Goal: Task Accomplishment & Management: Use online tool/utility

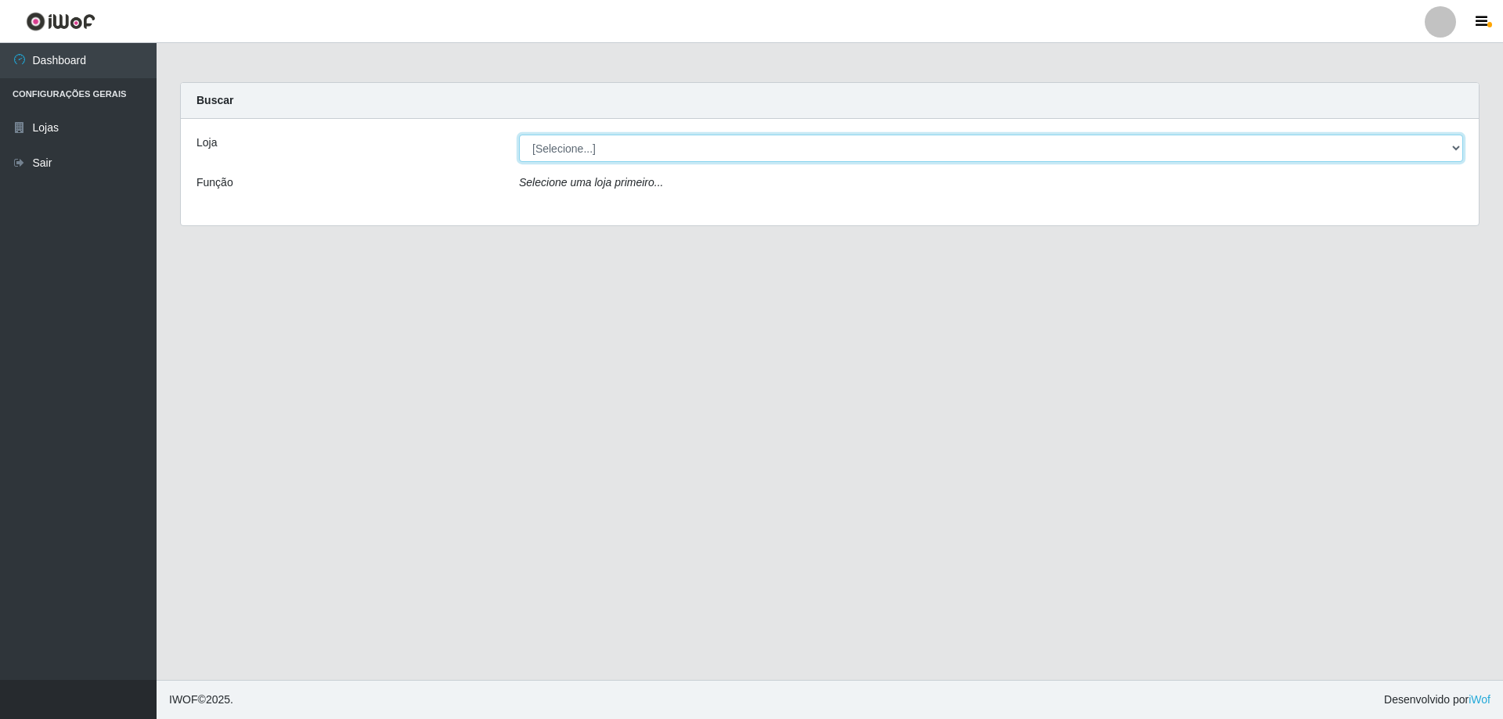
click at [679, 147] on select "[Selecione...] Atacado Vem - [STREET_ADDRESS]" at bounding box center [991, 148] width 944 height 27
select select "461"
click at [519, 135] on select "[Selecione...] Atacado Vem - [STREET_ADDRESS]" at bounding box center [991, 148] width 944 height 27
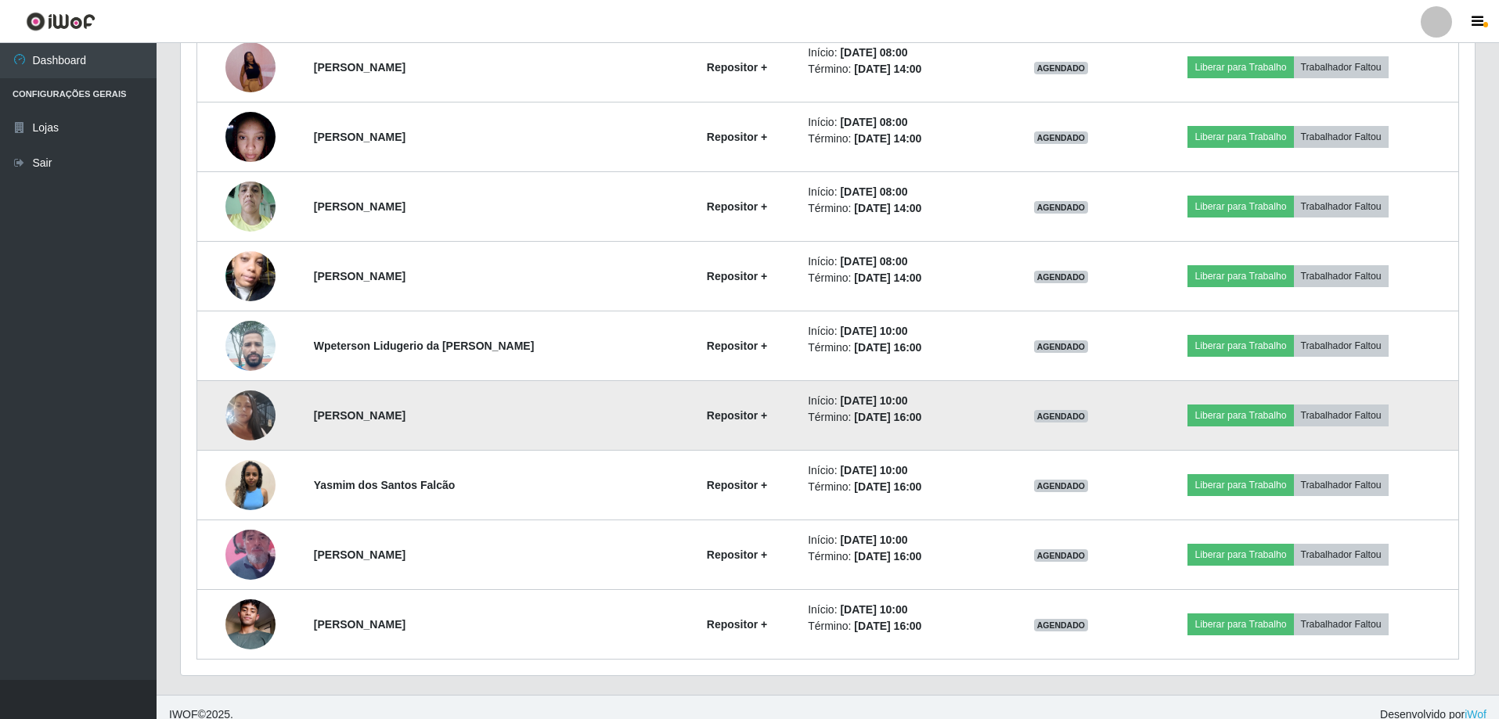
scroll to position [738, 0]
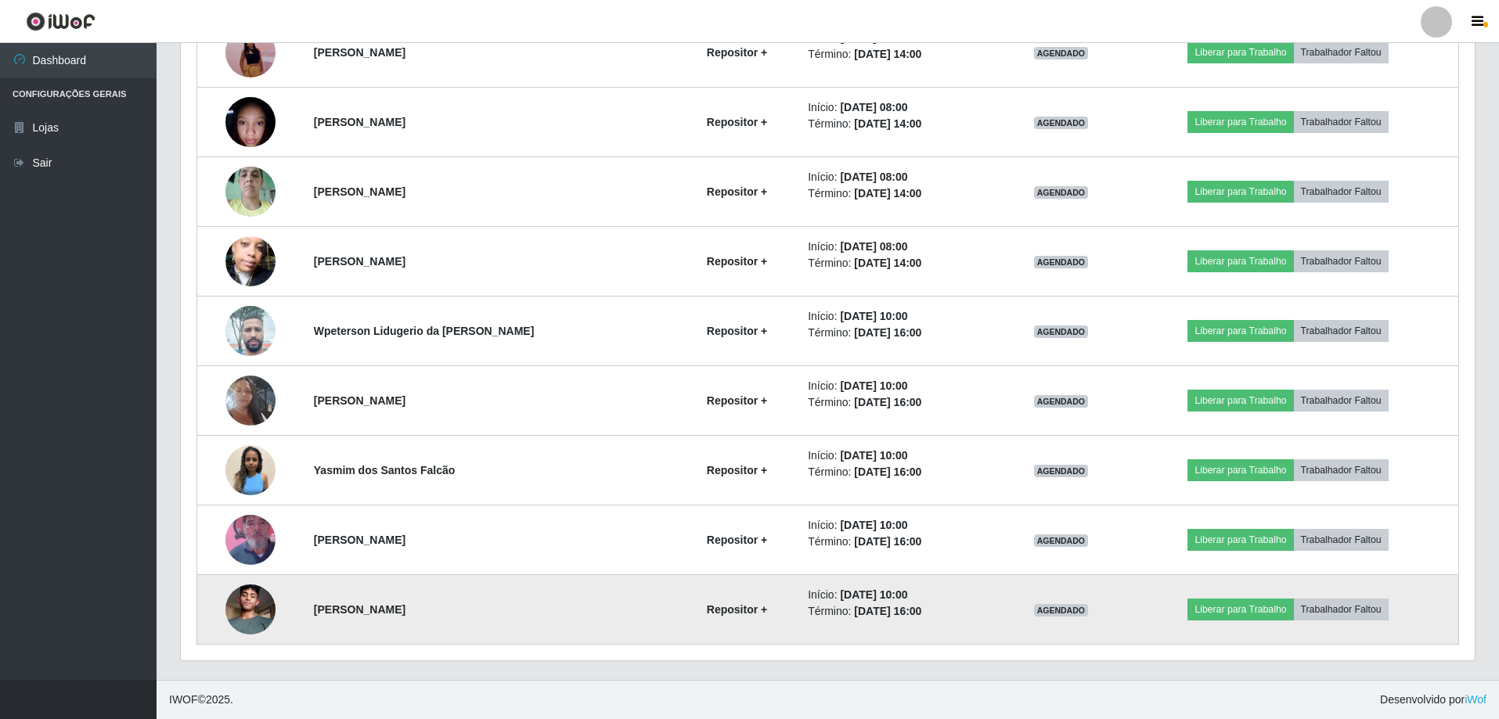
click at [250, 610] on img at bounding box center [250, 609] width 50 height 89
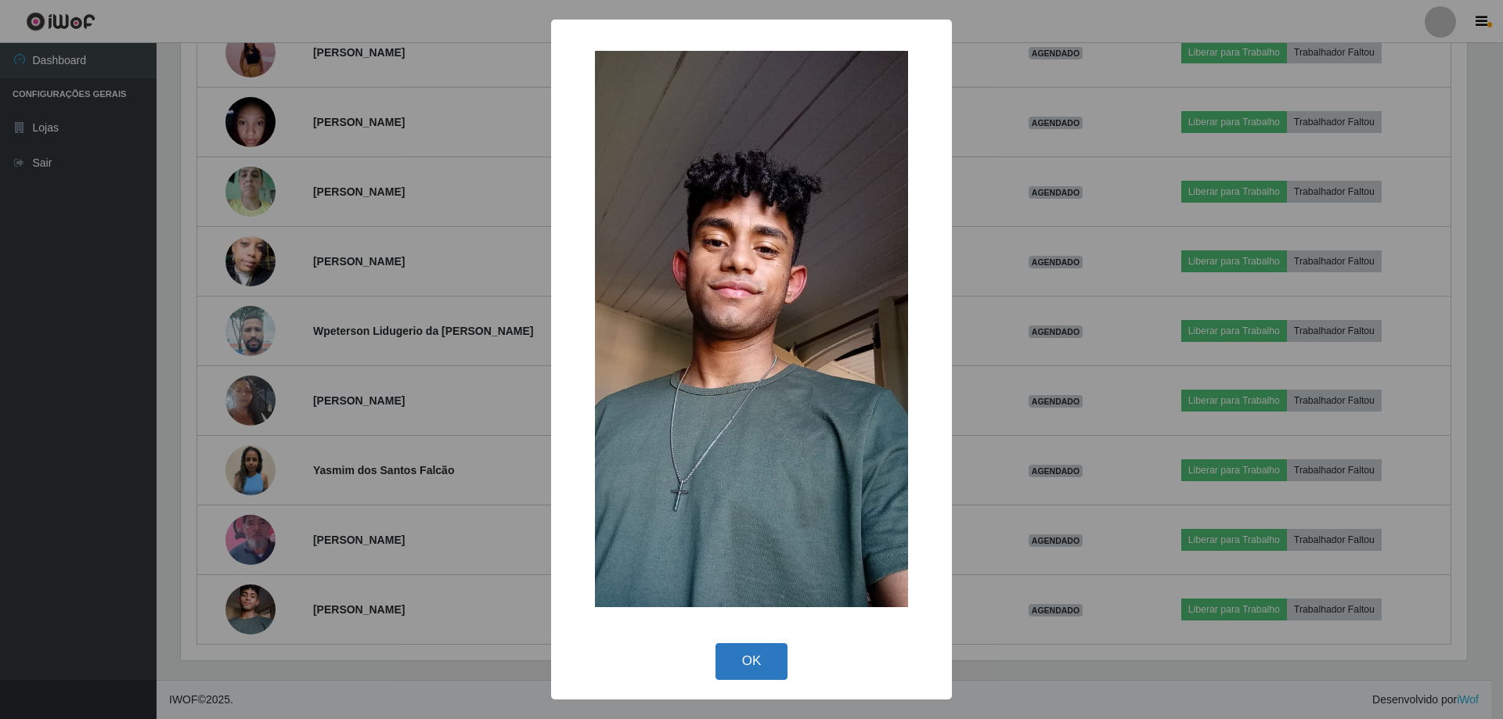
click at [755, 672] on button "OK" at bounding box center [751, 661] width 73 height 37
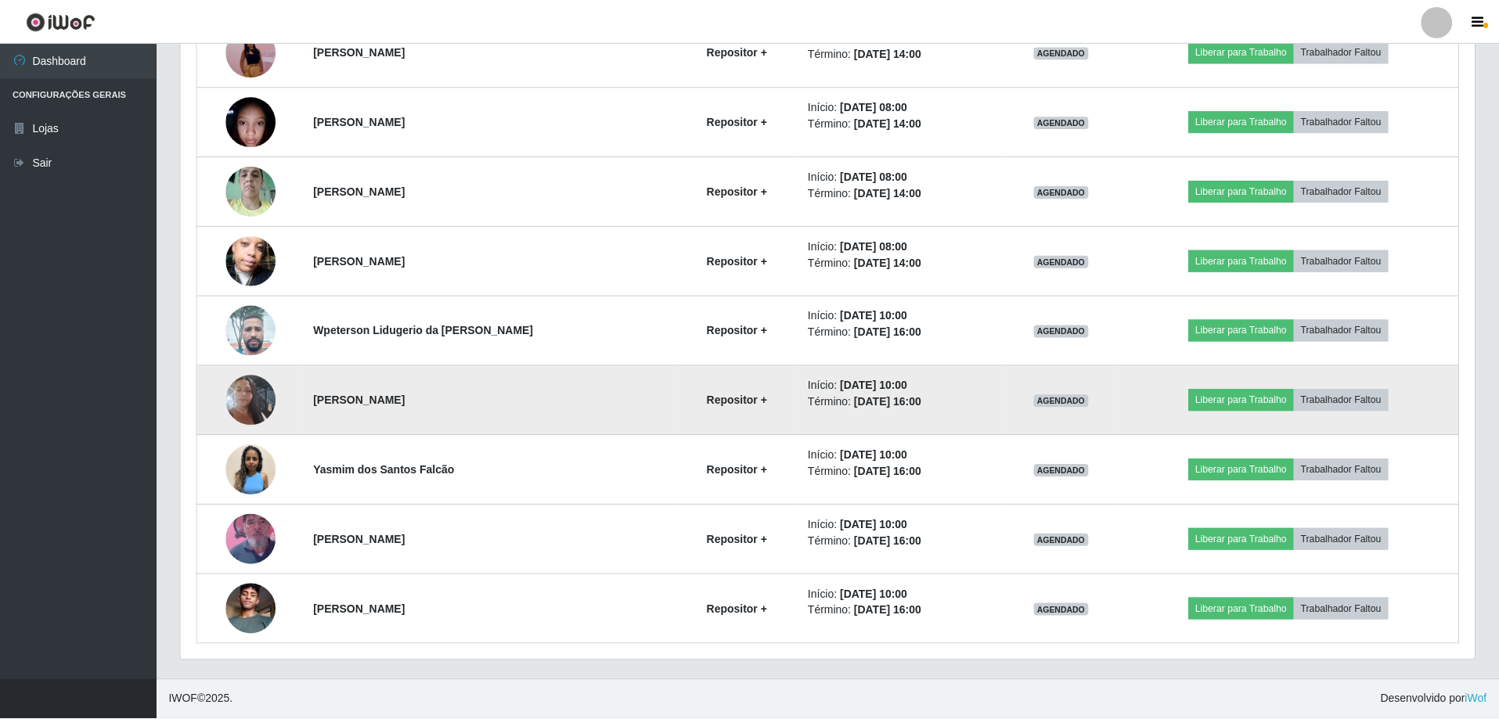
scroll to position [325, 1294]
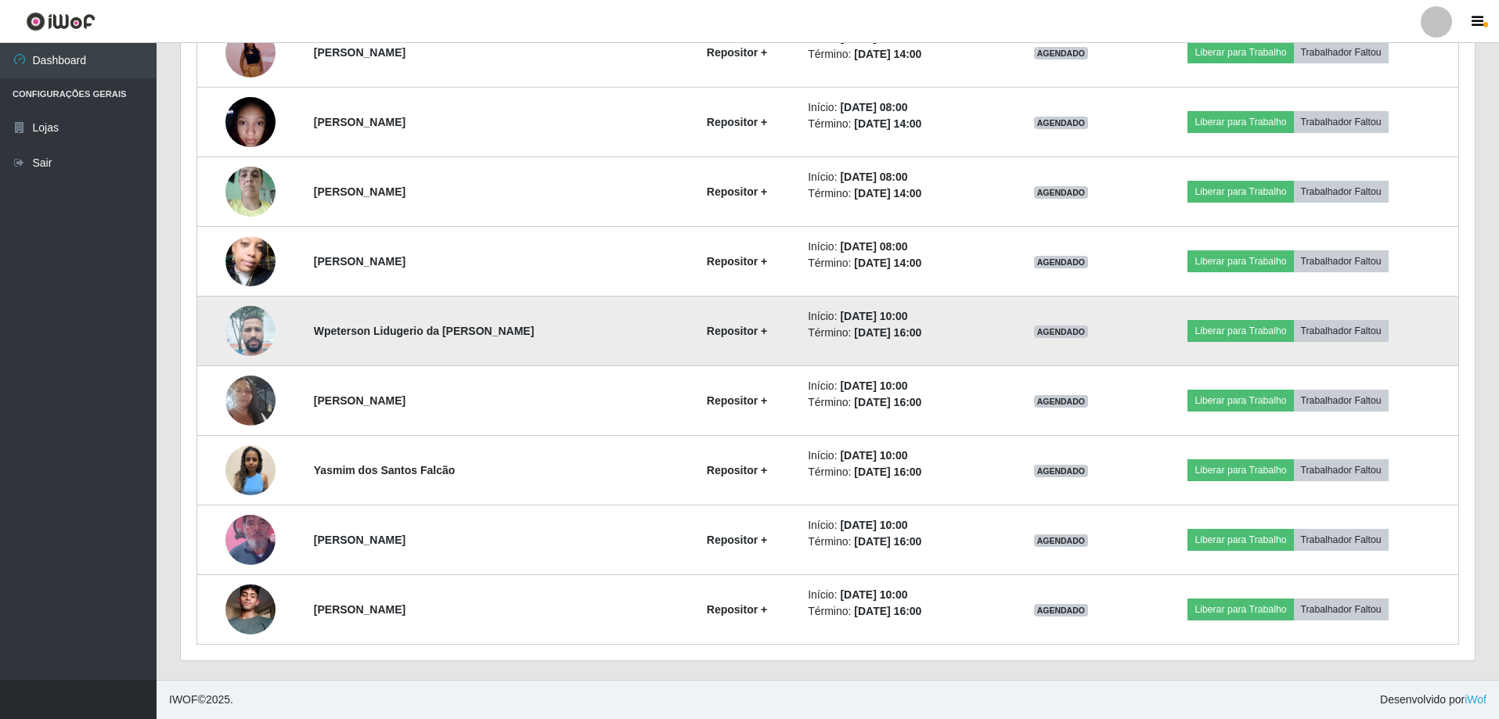
click at [248, 336] on img at bounding box center [250, 330] width 50 height 67
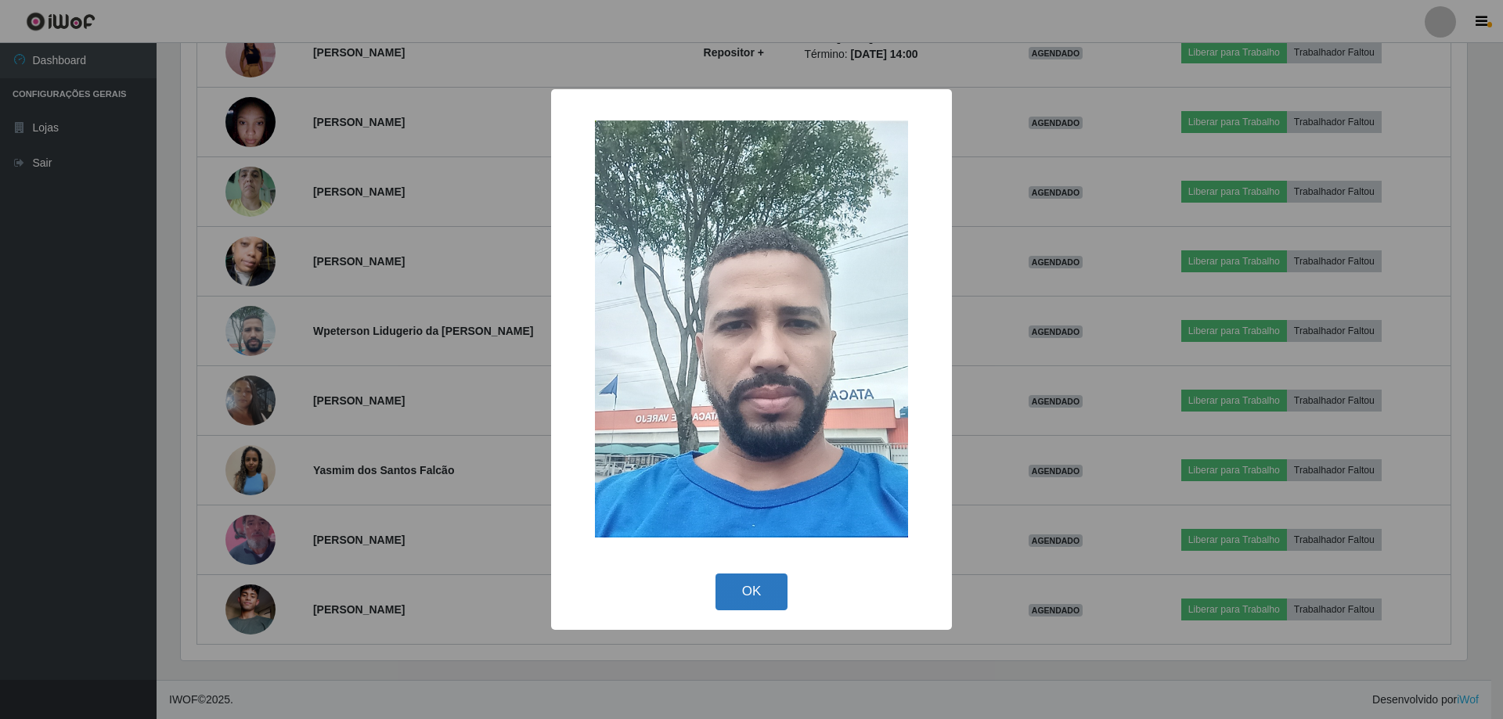
click at [758, 600] on button "OK" at bounding box center [751, 592] width 73 height 37
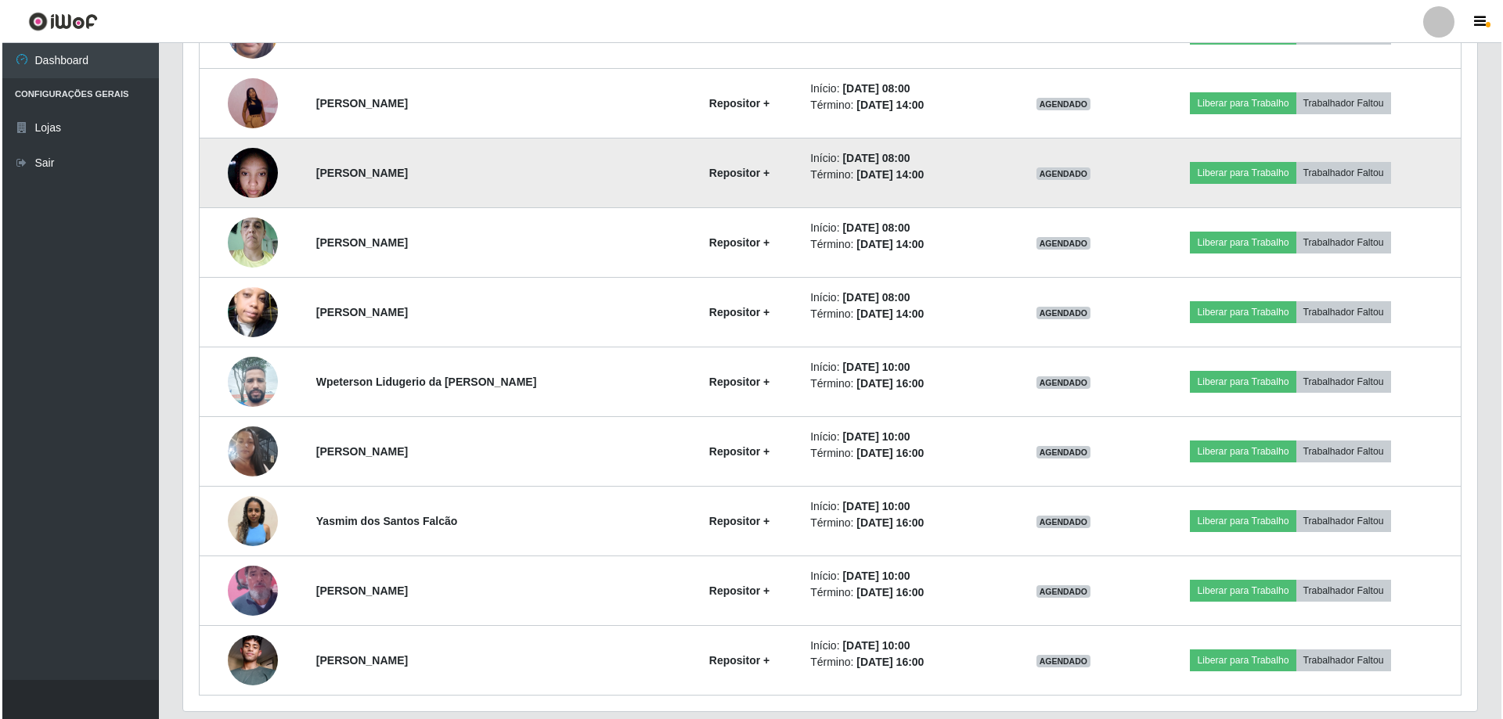
scroll to position [582, 0]
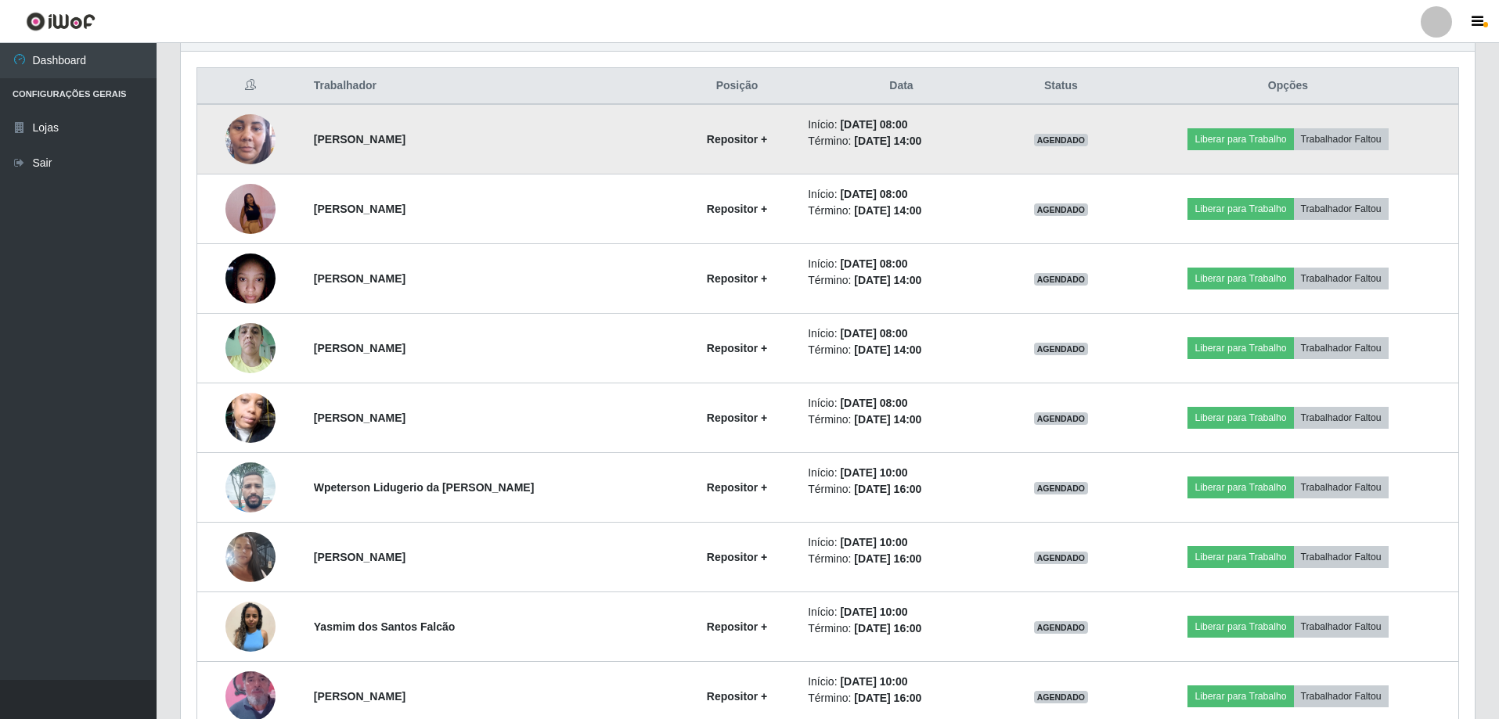
click at [255, 139] on img at bounding box center [250, 139] width 50 height 111
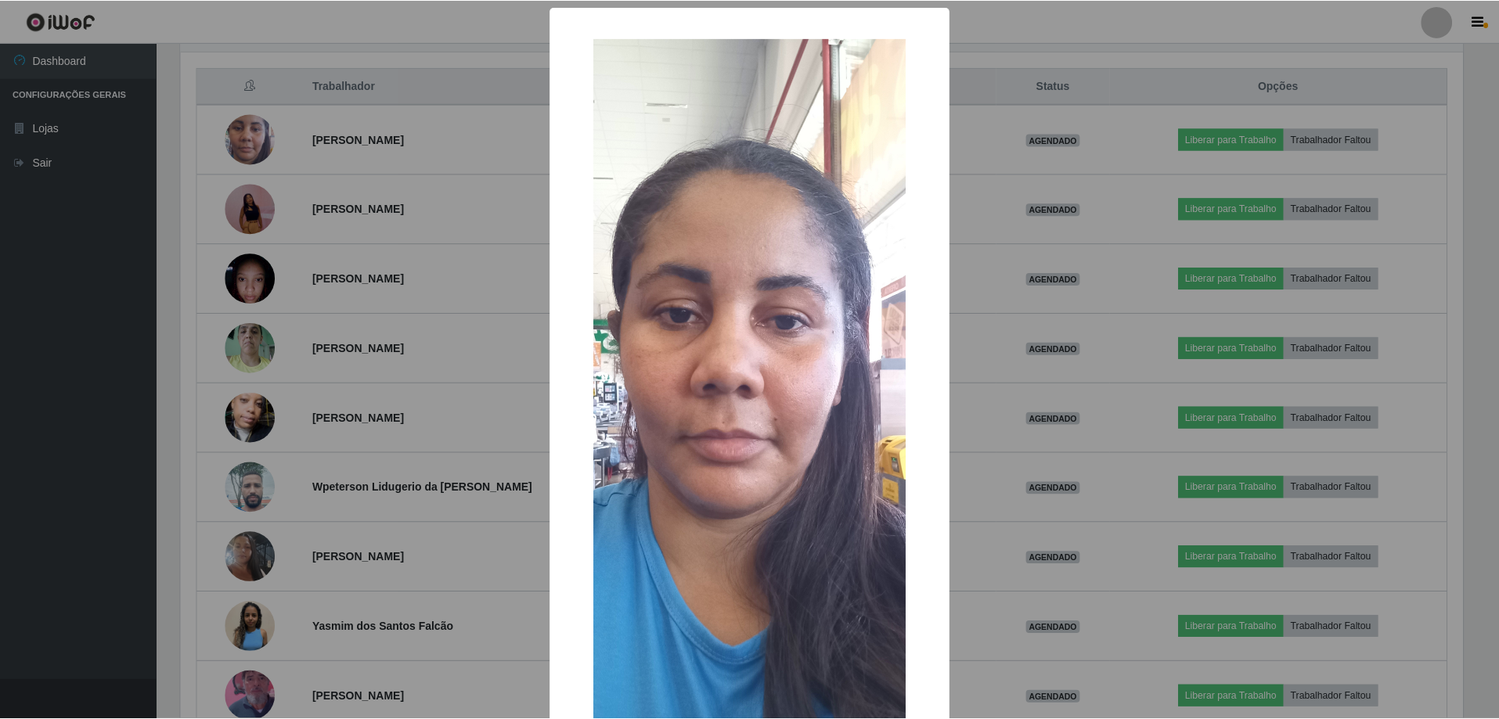
scroll to position [112, 0]
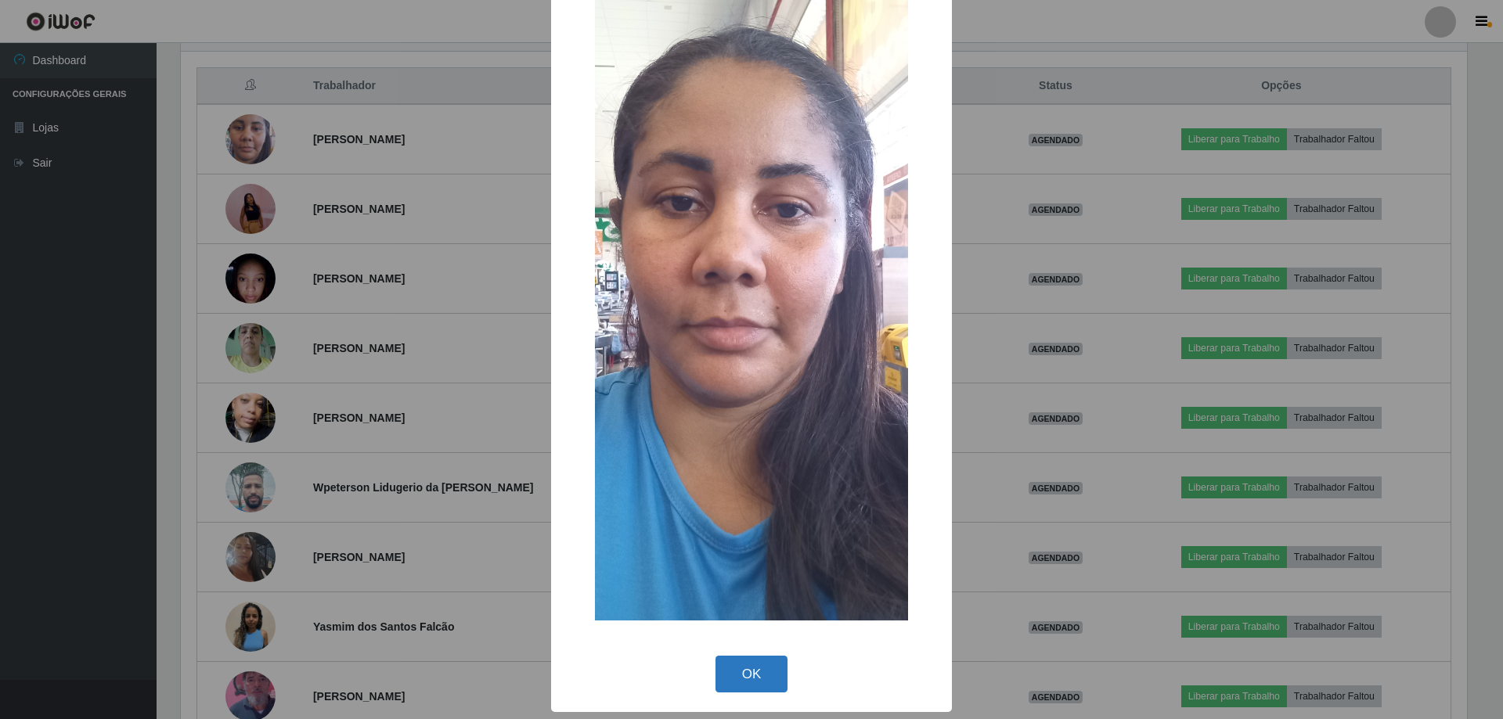
click at [769, 687] on button "OK" at bounding box center [751, 674] width 73 height 37
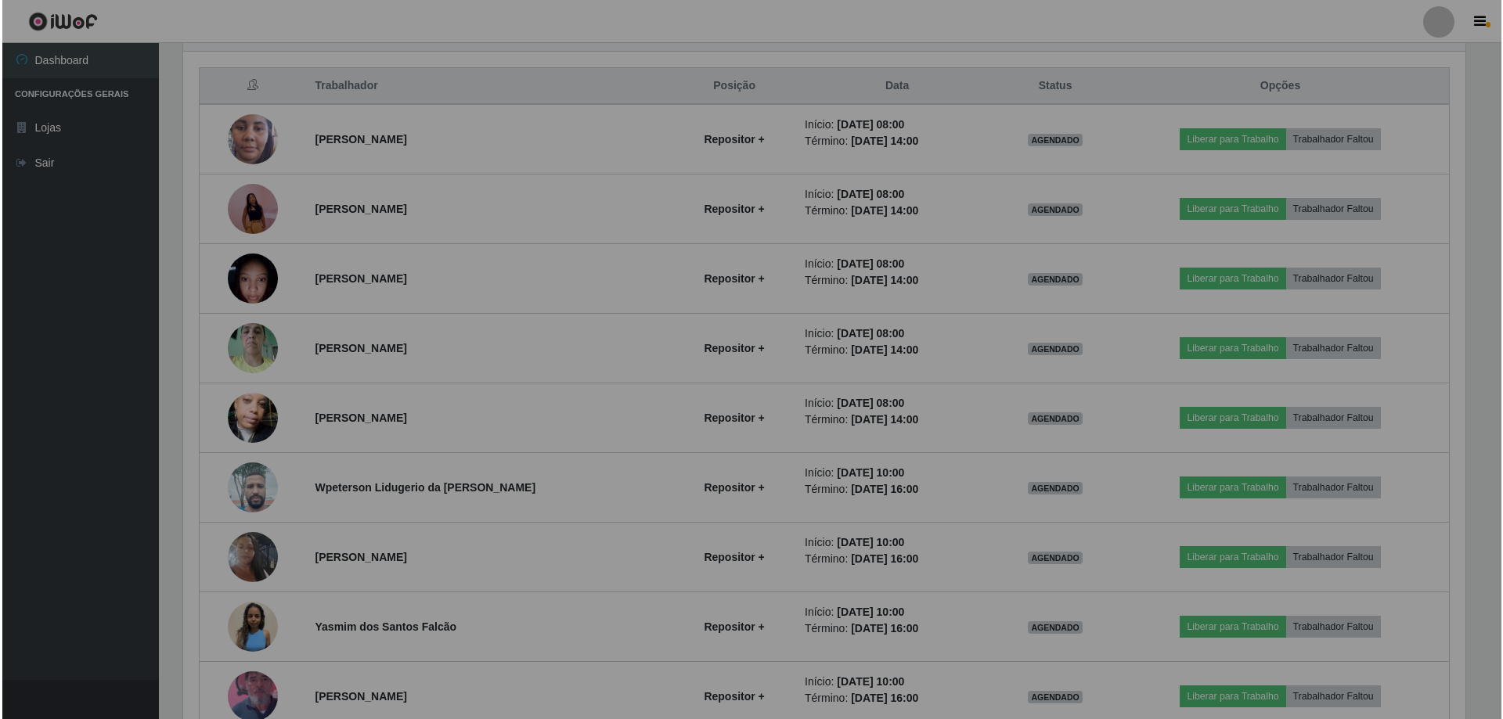
scroll to position [325, 1294]
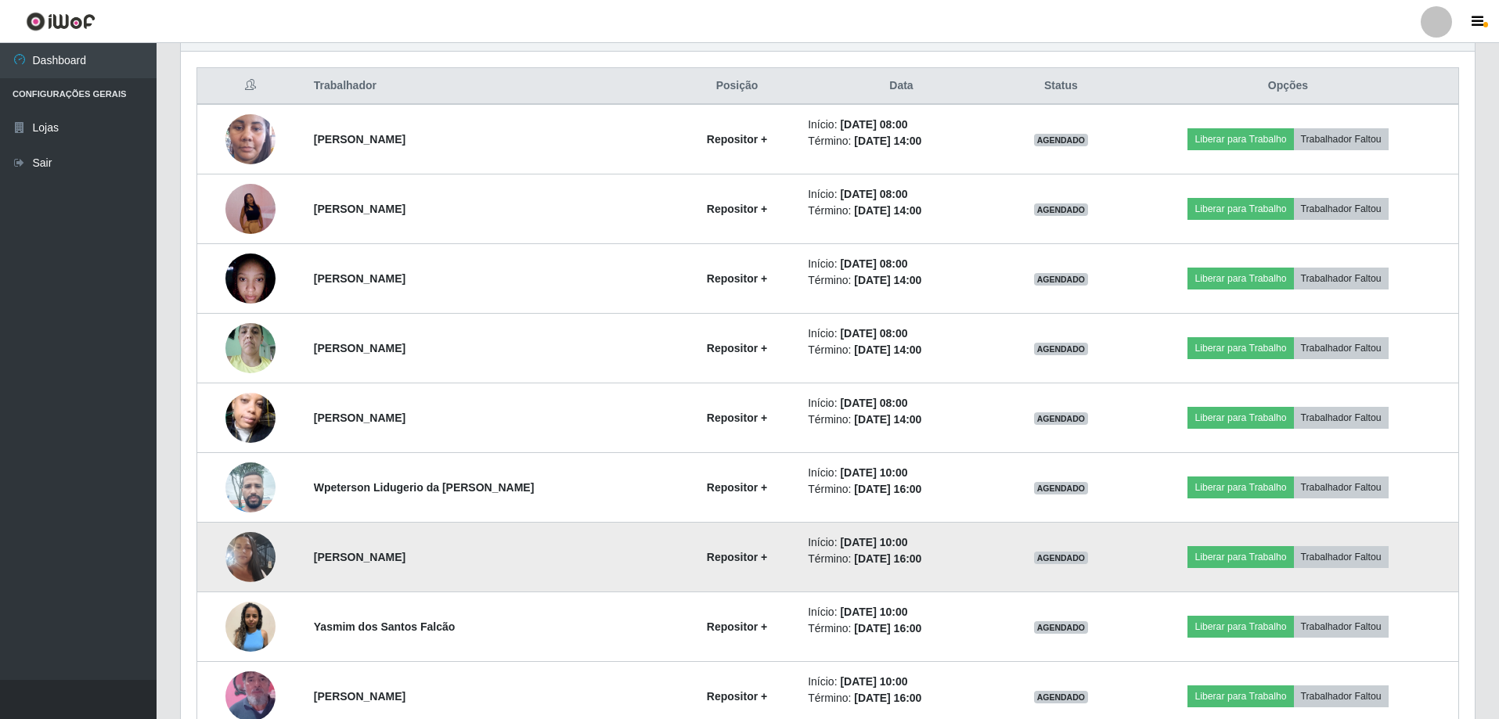
click at [254, 551] on img at bounding box center [250, 557] width 50 height 89
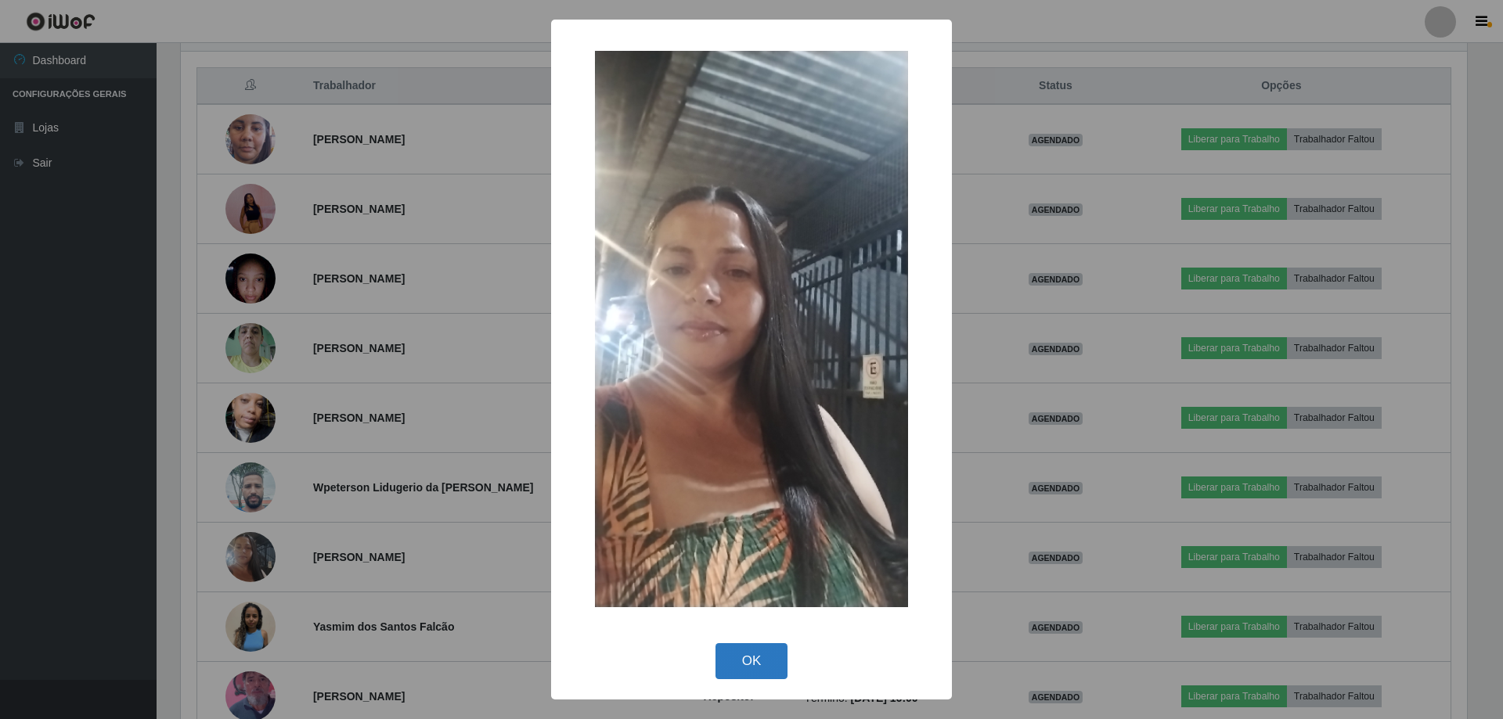
click at [754, 656] on button "OK" at bounding box center [751, 661] width 73 height 37
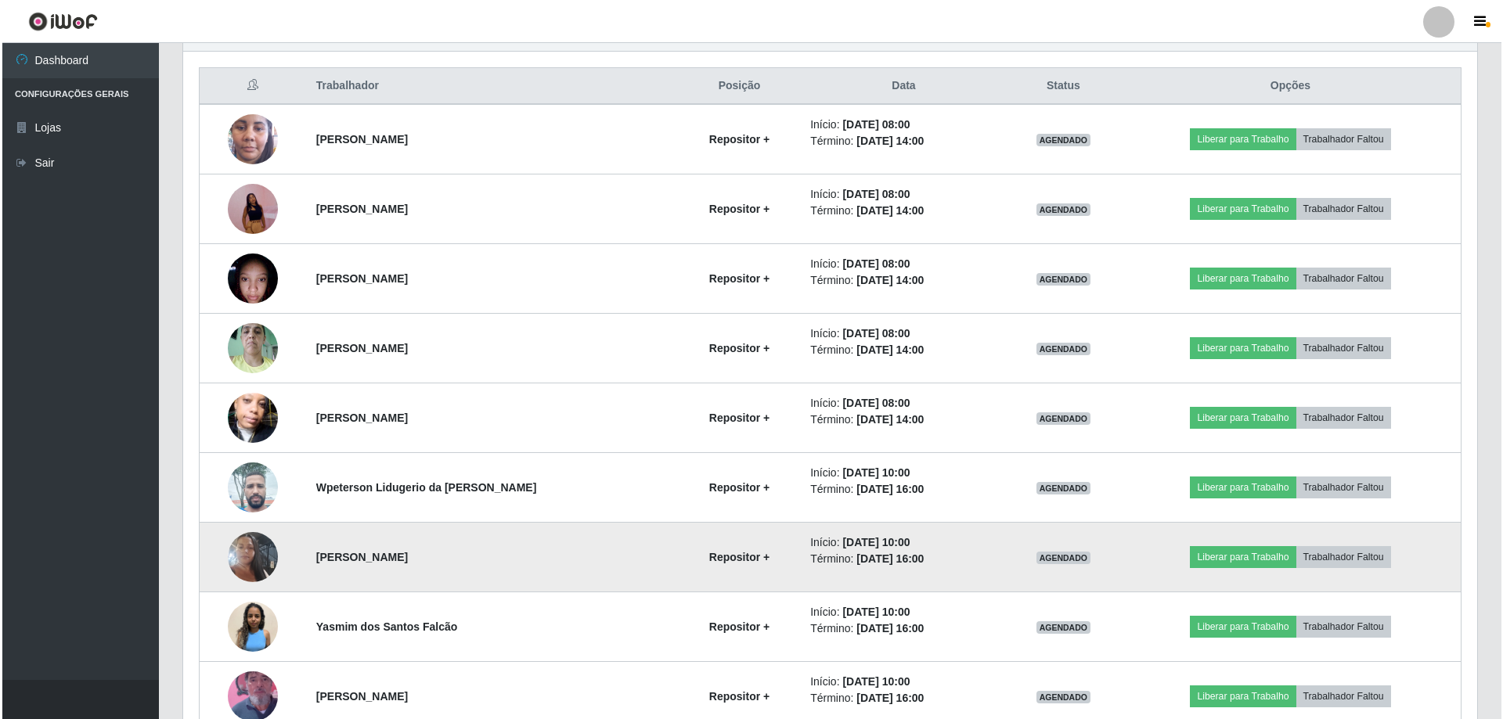
scroll to position [738, 0]
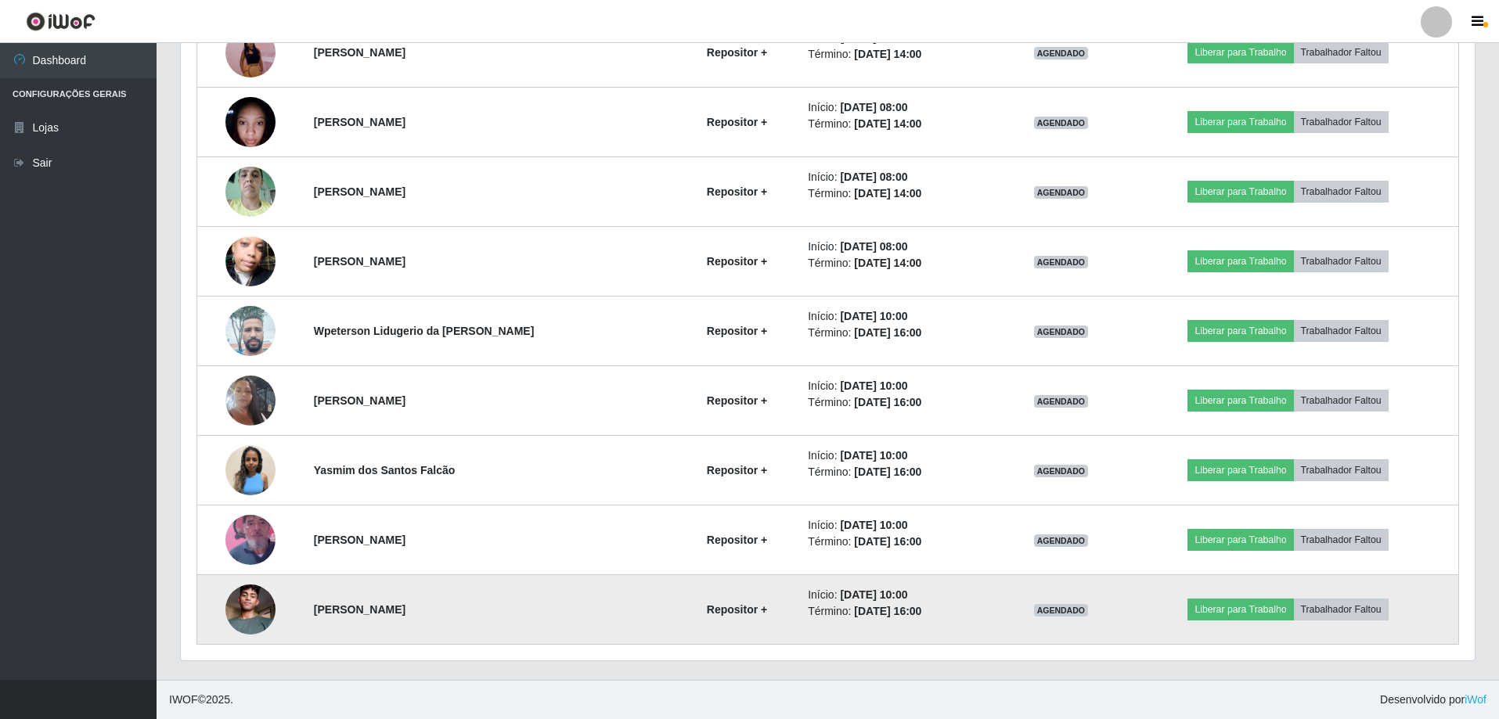
click at [261, 609] on img at bounding box center [250, 609] width 50 height 89
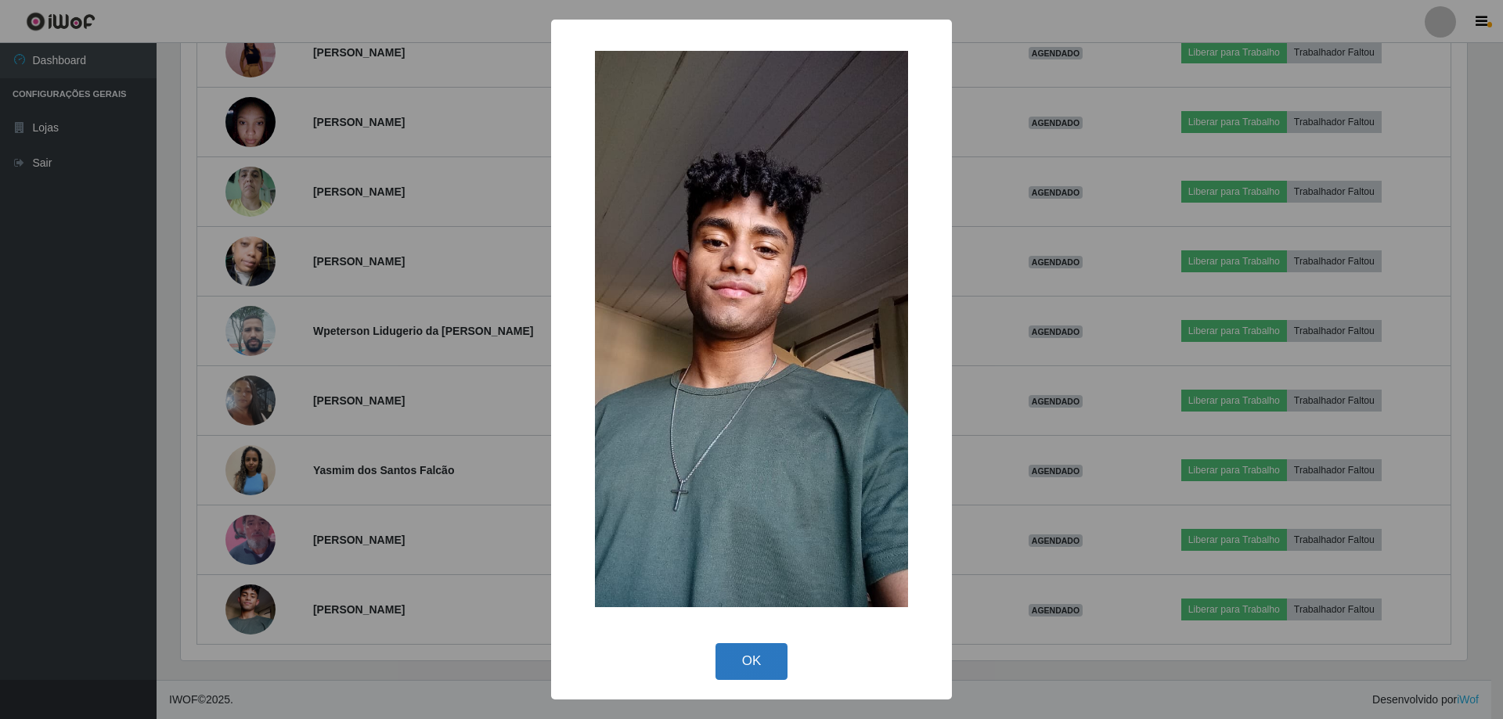
click at [770, 667] on button "OK" at bounding box center [751, 661] width 73 height 37
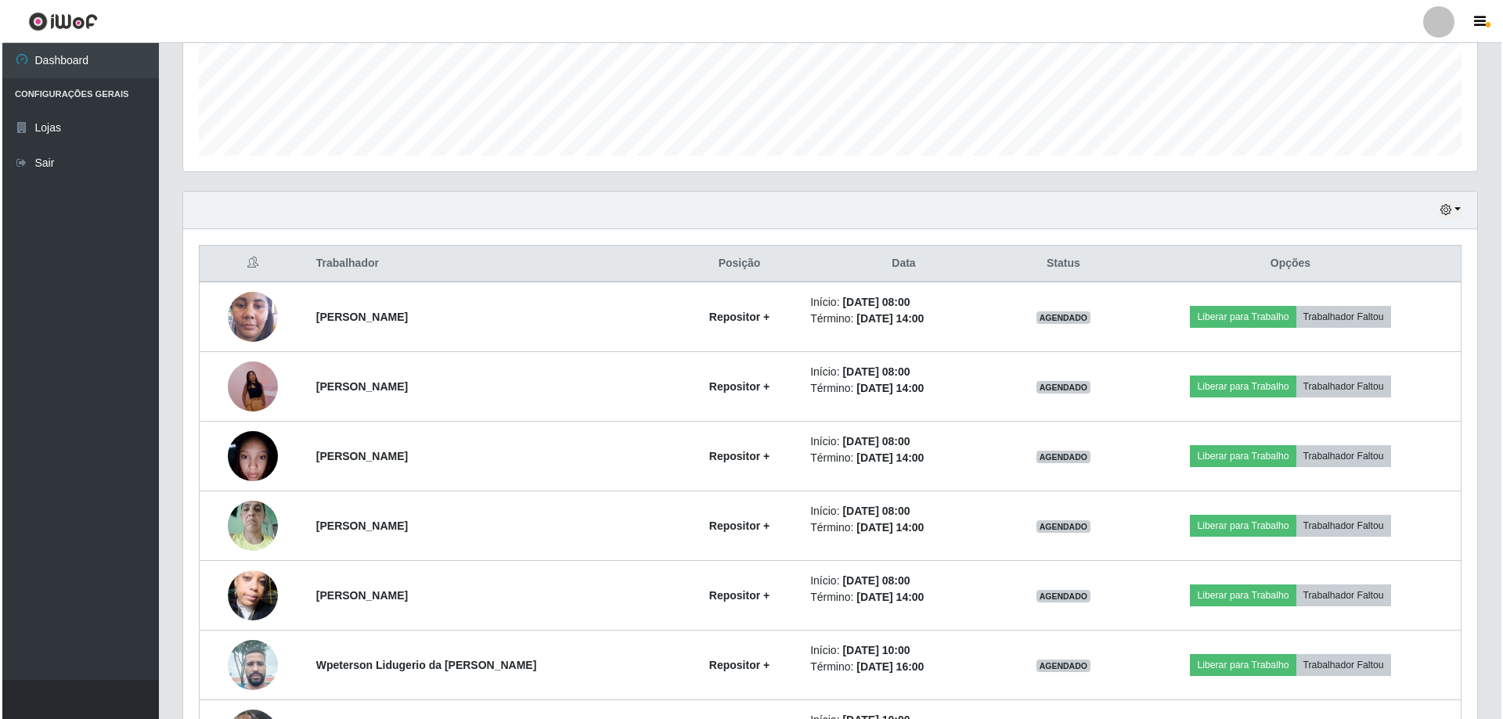
scroll to position [470, 0]
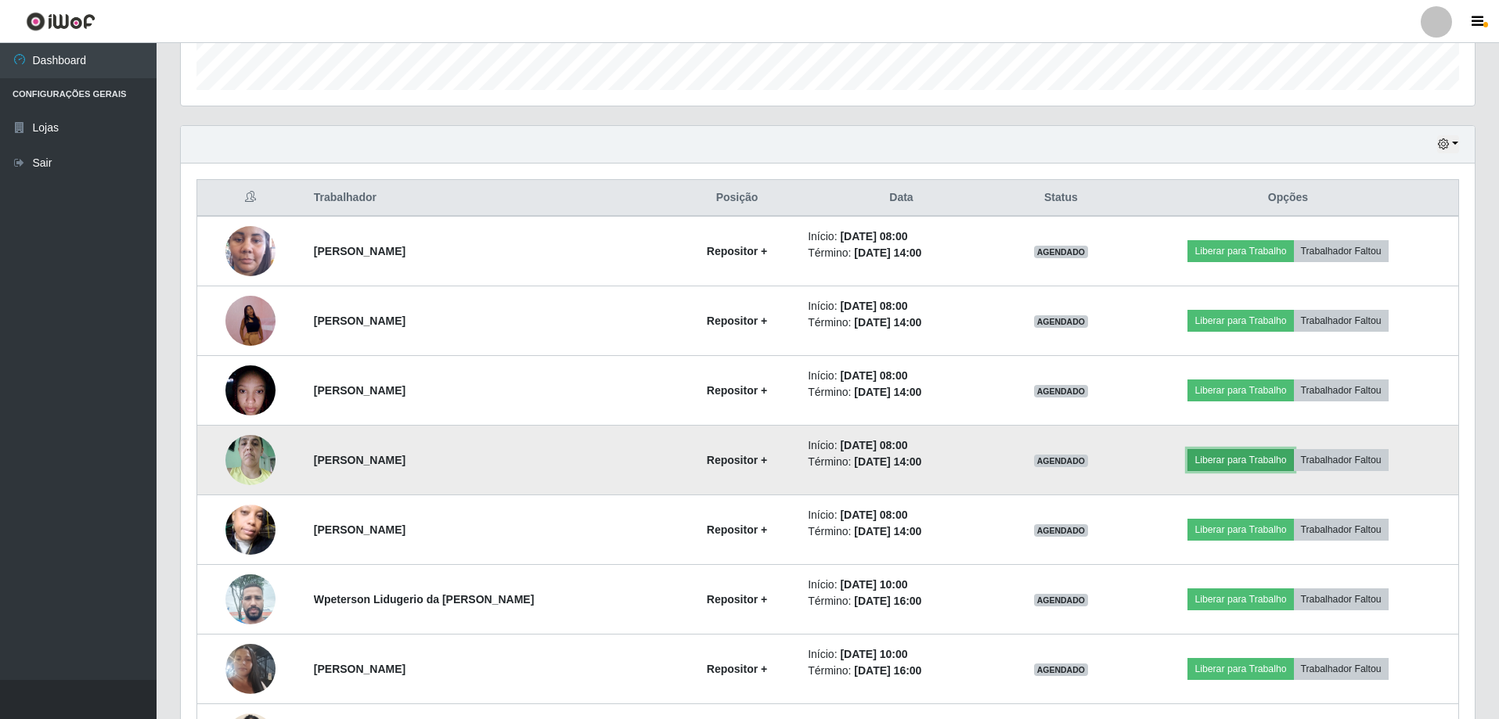
click at [1243, 452] on button "Liberar para Trabalho" at bounding box center [1241, 460] width 106 height 22
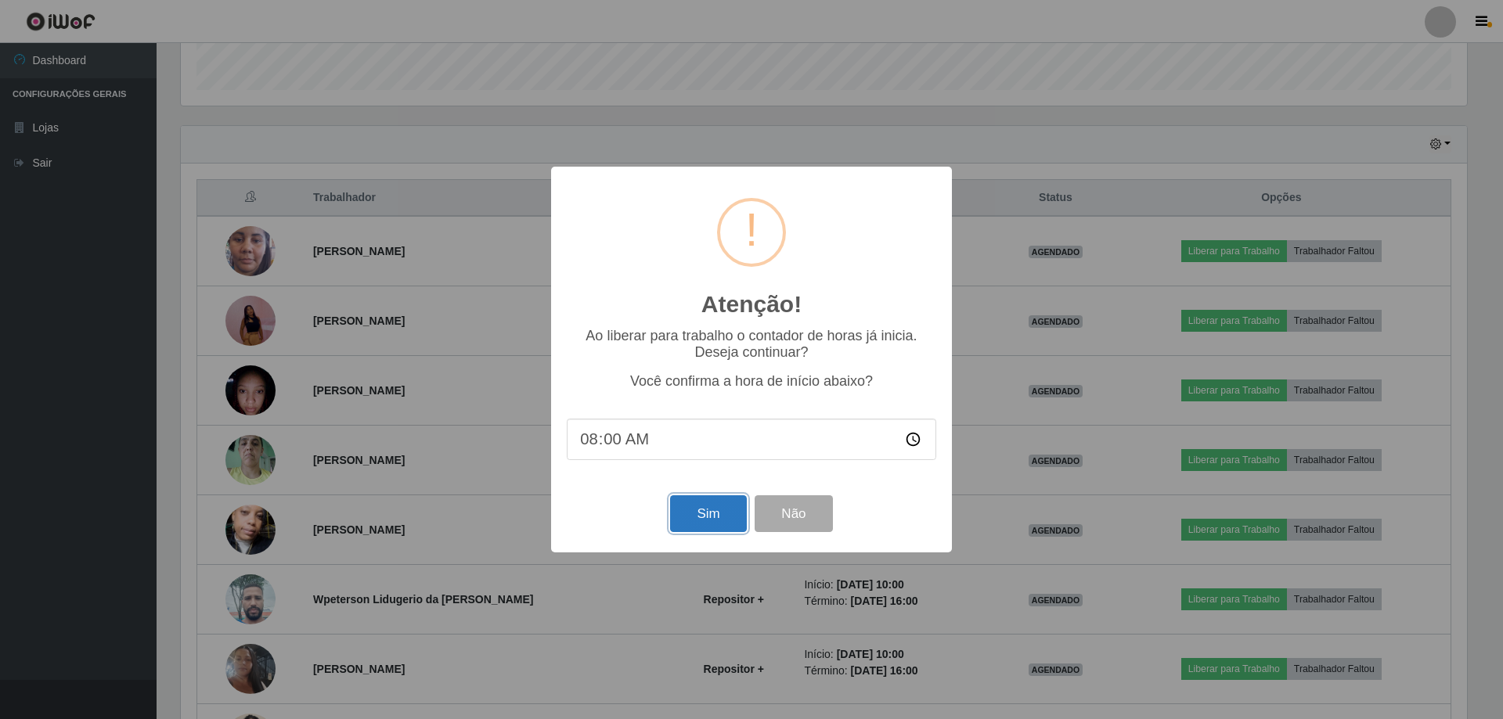
click at [700, 517] on button "Sim" at bounding box center [708, 514] width 76 height 37
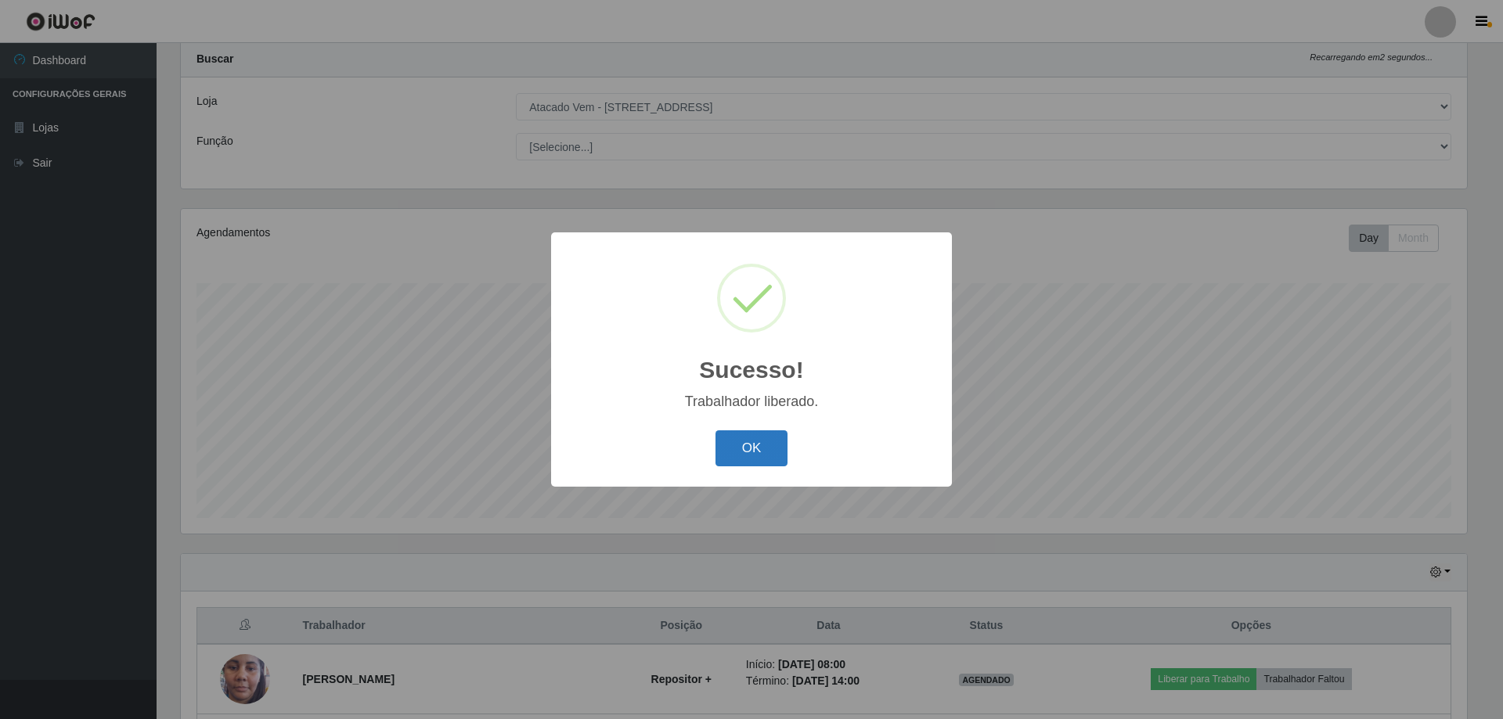
click at [762, 460] on button "OK" at bounding box center [751, 449] width 73 height 37
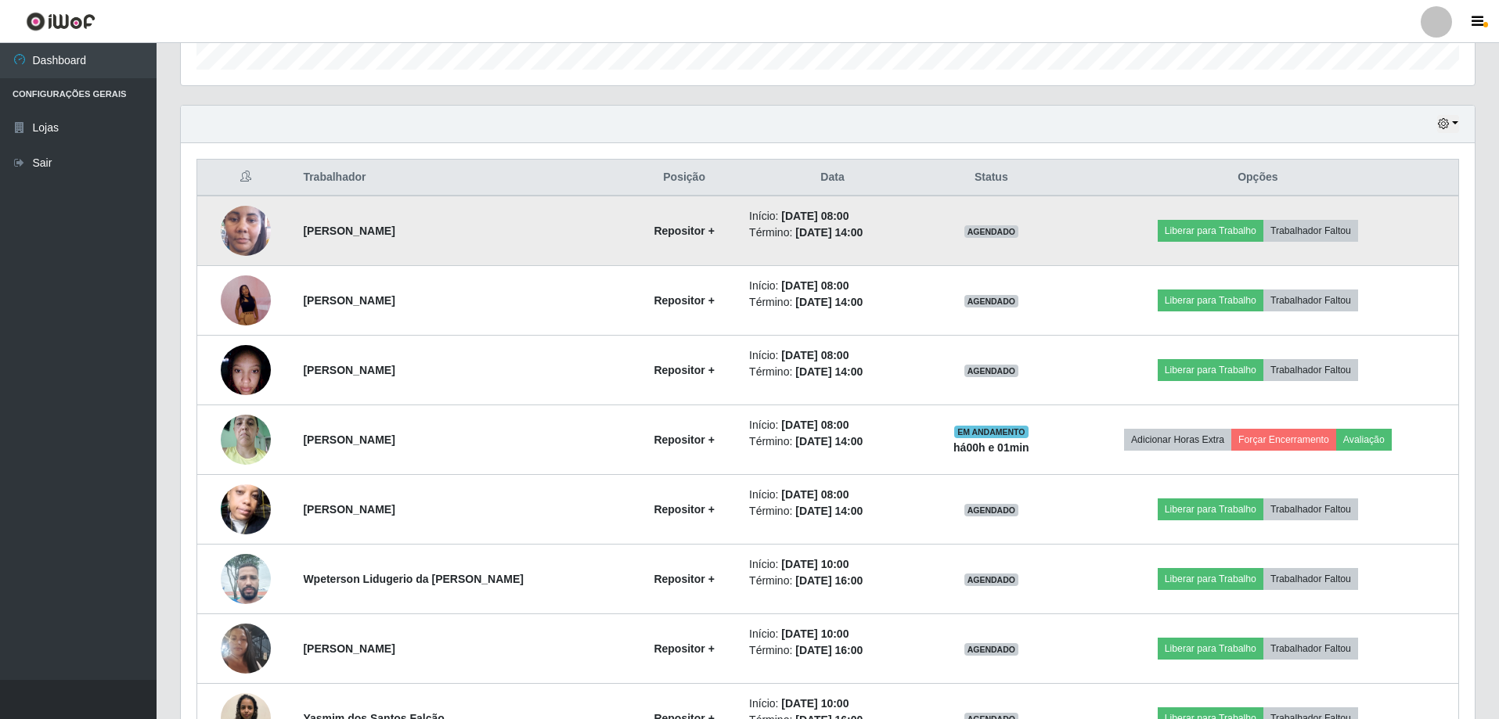
scroll to position [511, 0]
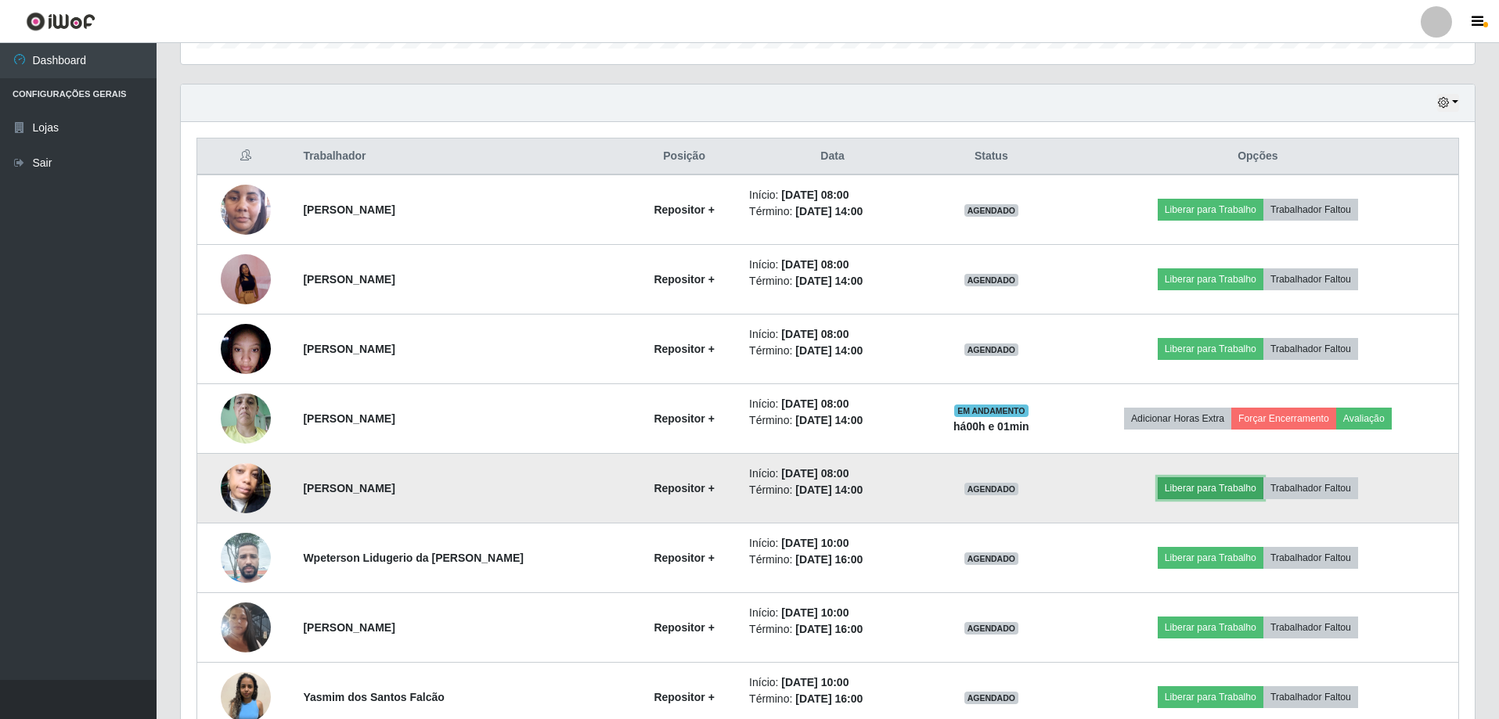
click at [1191, 486] on button "Liberar para Trabalho" at bounding box center [1211, 489] width 106 height 22
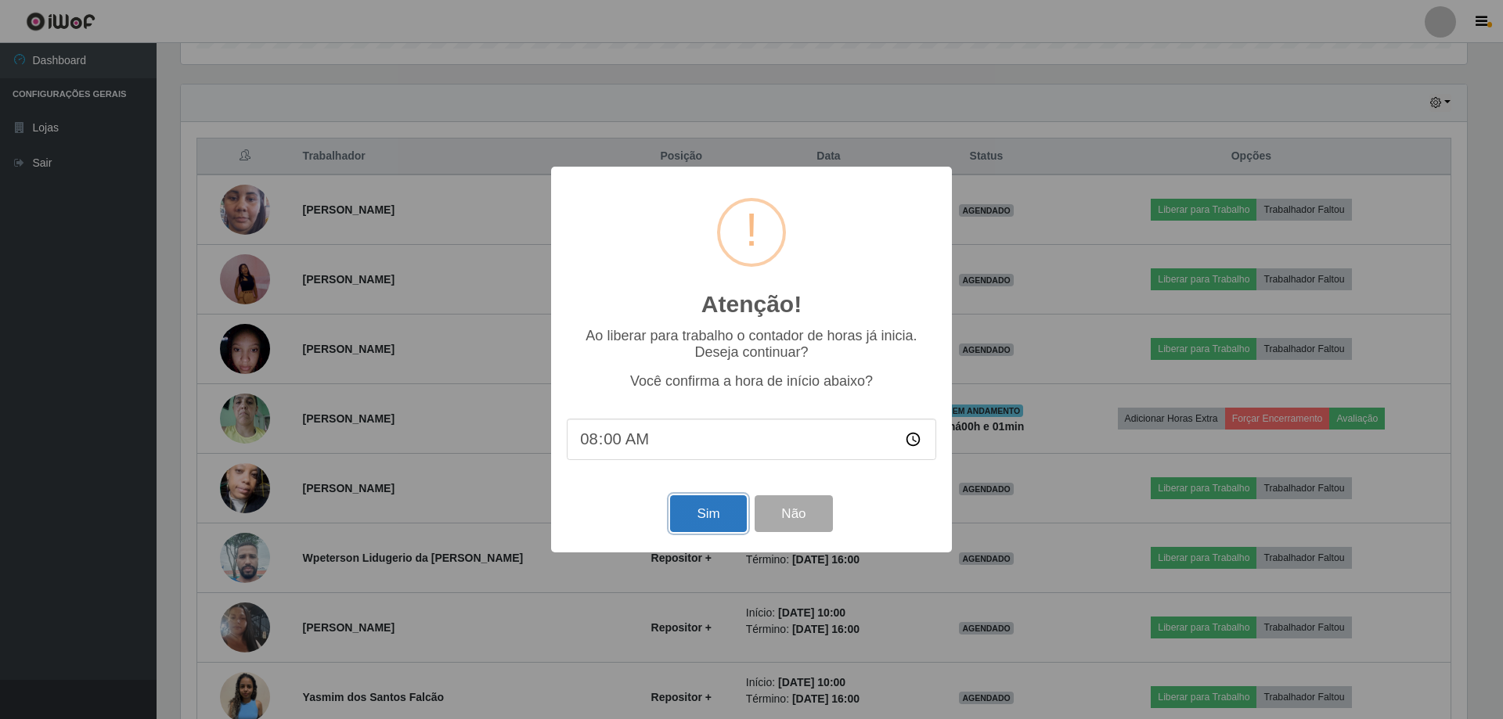
click at [696, 522] on button "Sim" at bounding box center [708, 514] width 76 height 37
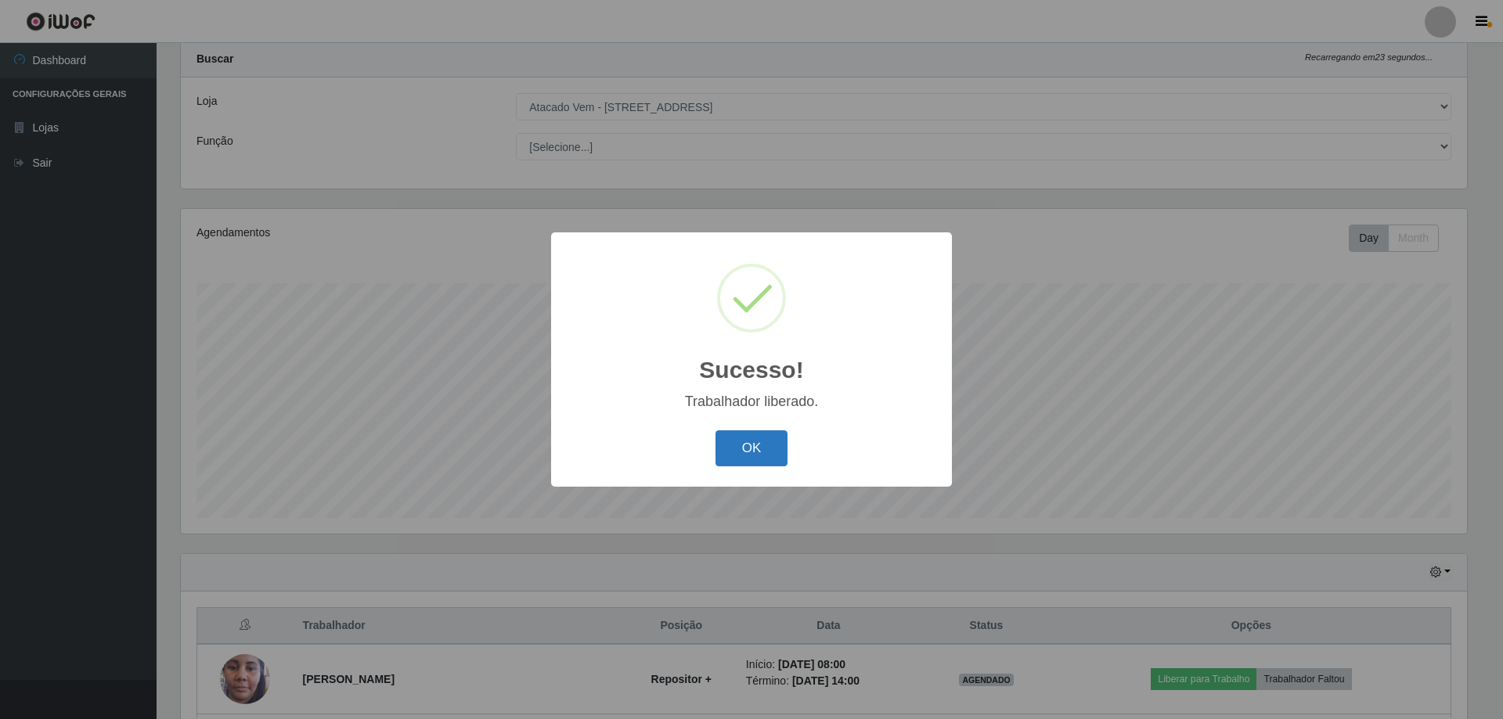
click at [744, 453] on button "OK" at bounding box center [751, 449] width 73 height 37
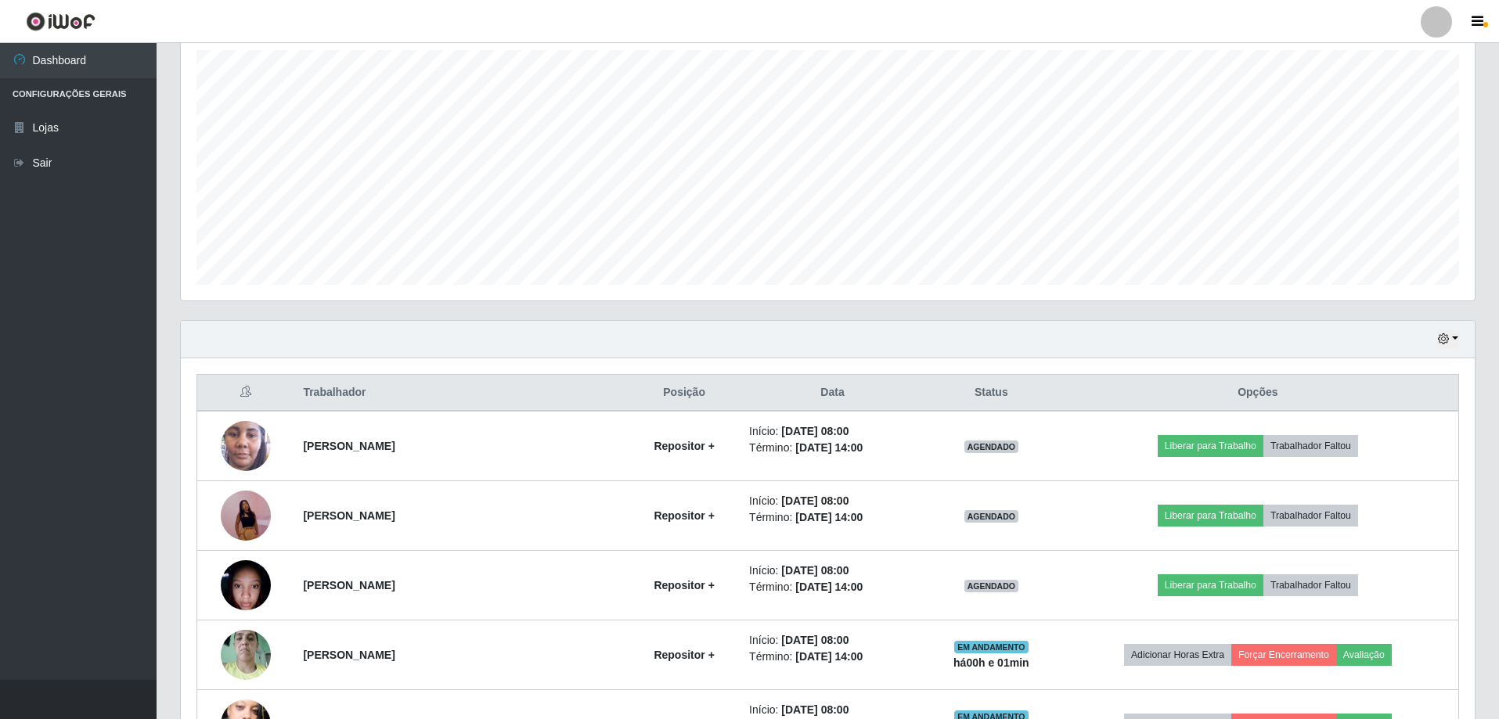
scroll to position [276, 0]
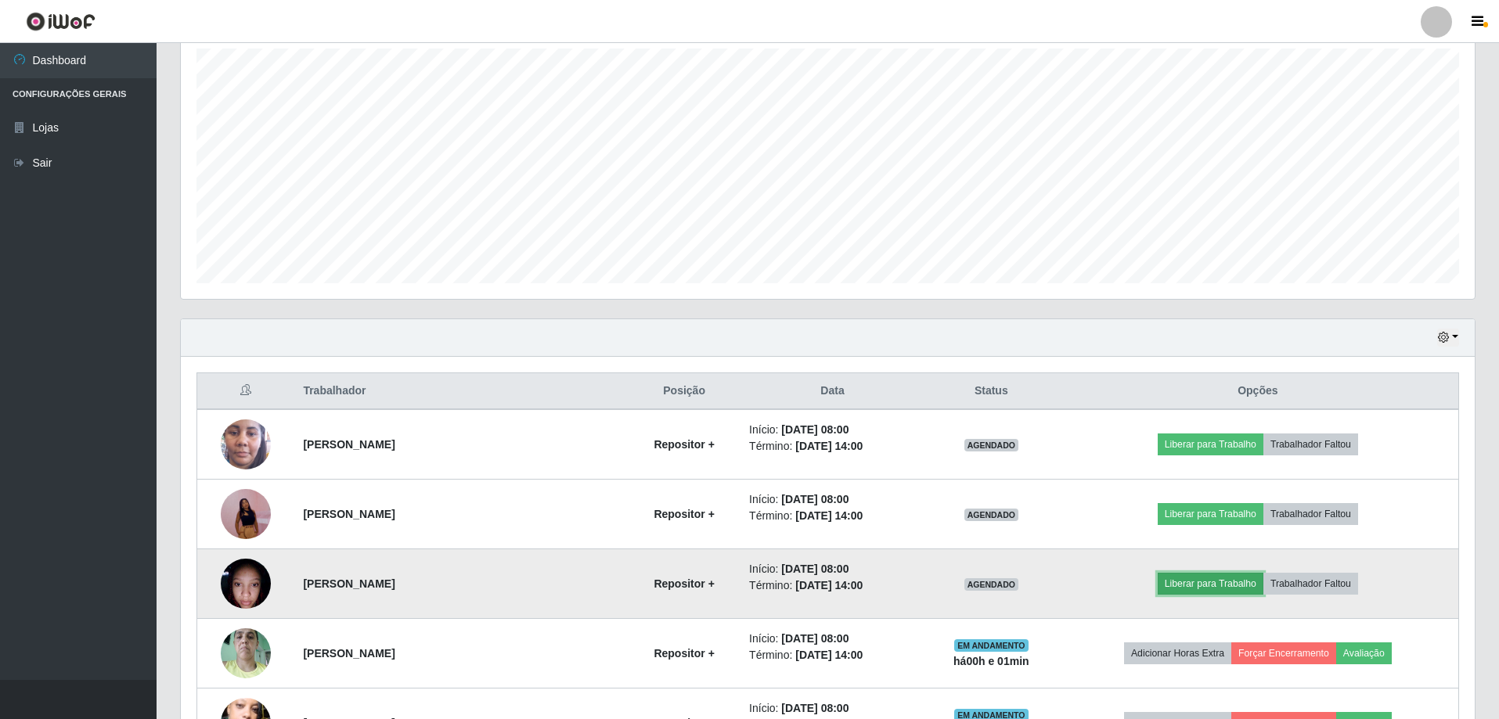
click at [1205, 585] on button "Liberar para Trabalho" at bounding box center [1211, 584] width 106 height 22
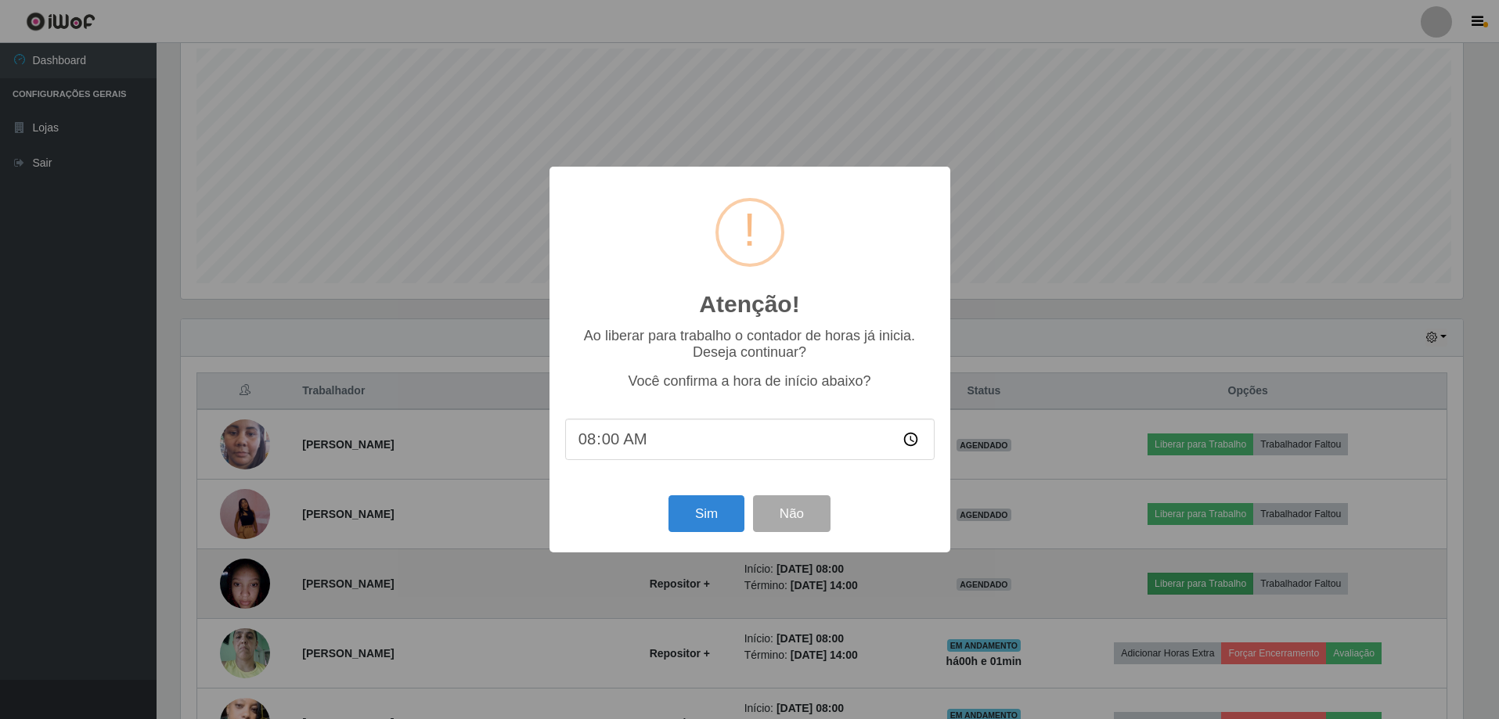
scroll to position [325, 1286]
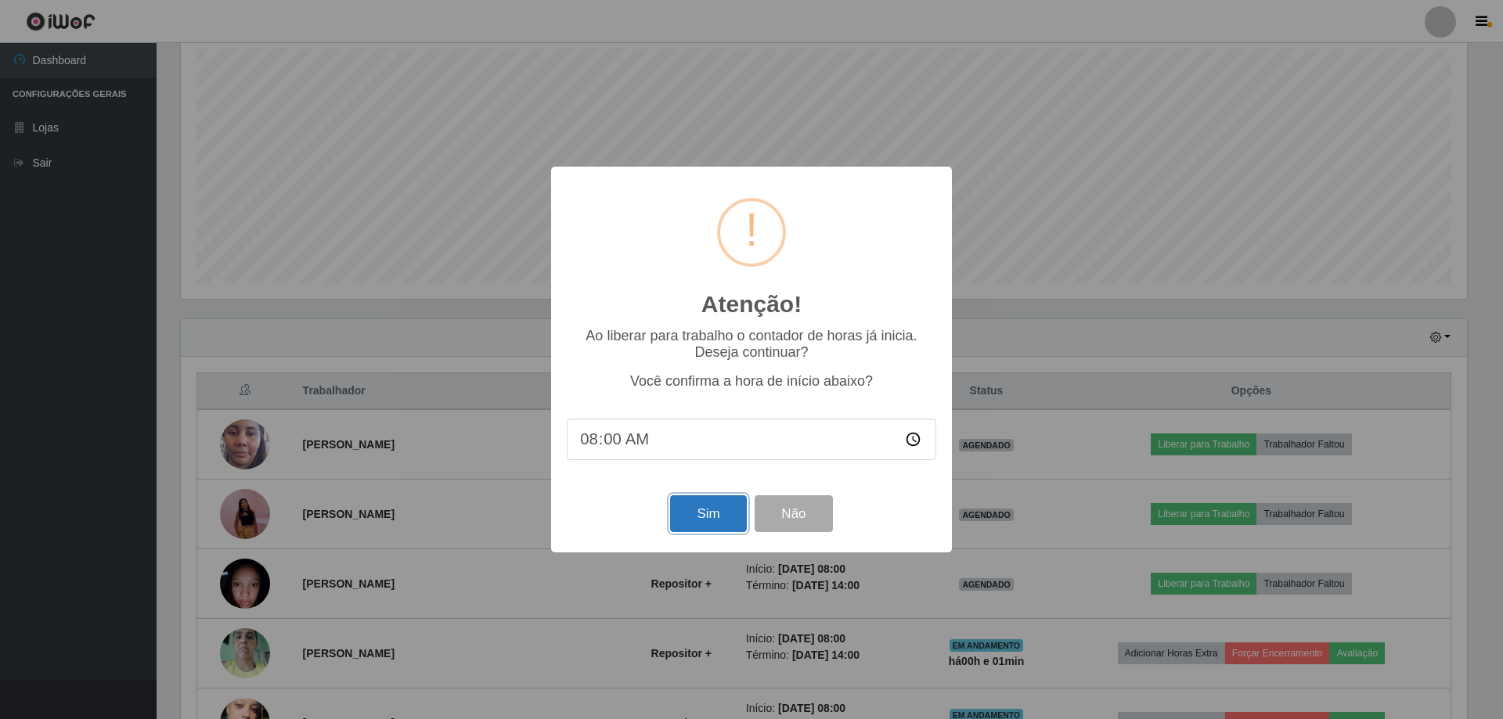
click at [725, 517] on button "Sim" at bounding box center [708, 514] width 76 height 37
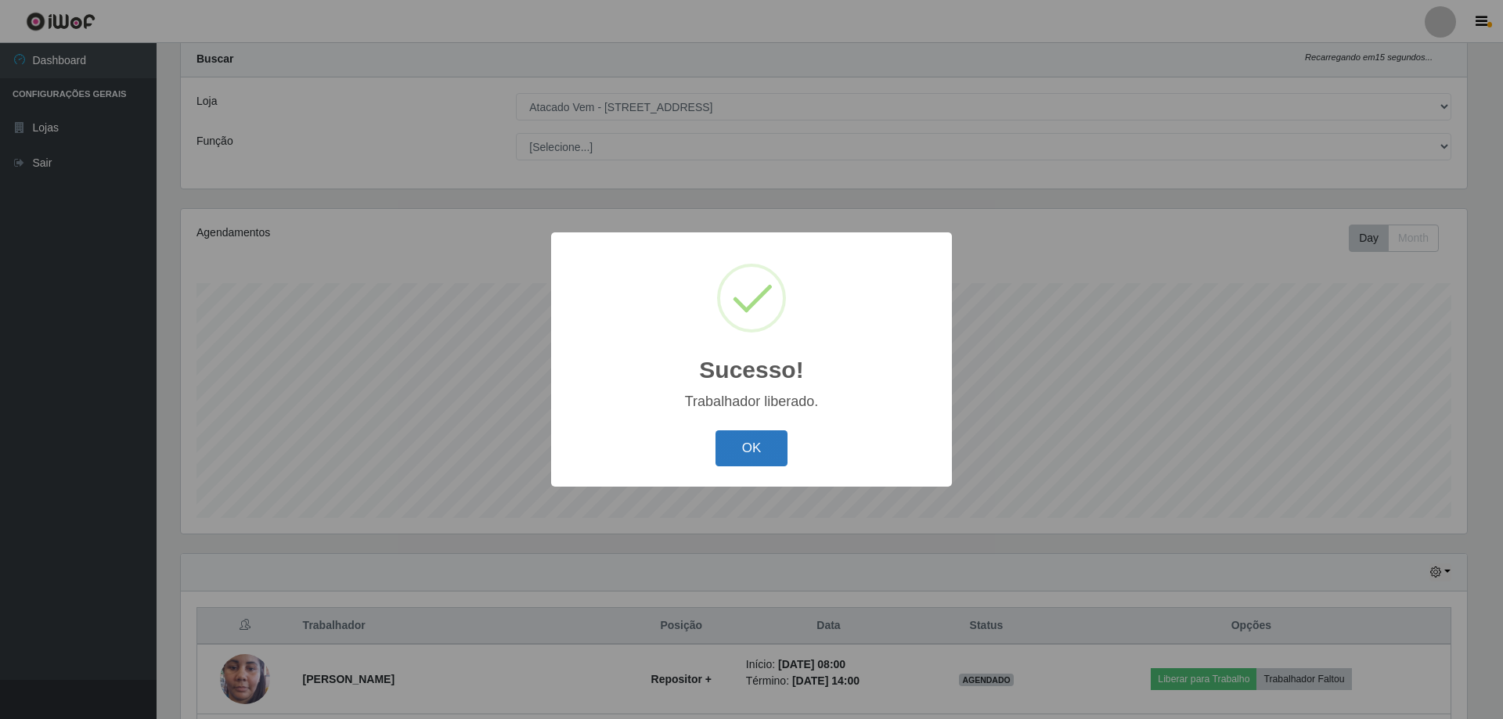
click at [721, 452] on button "OK" at bounding box center [751, 449] width 73 height 37
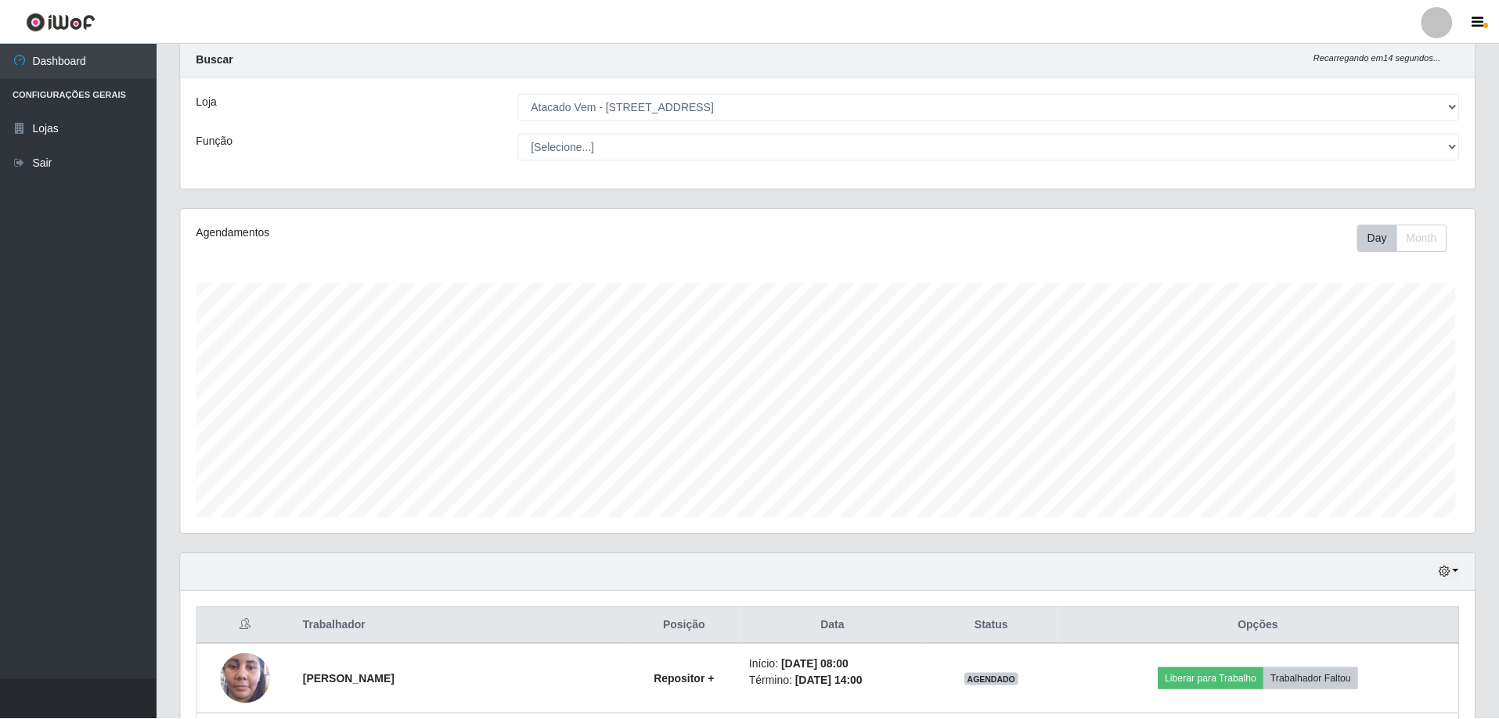
scroll to position [325, 1294]
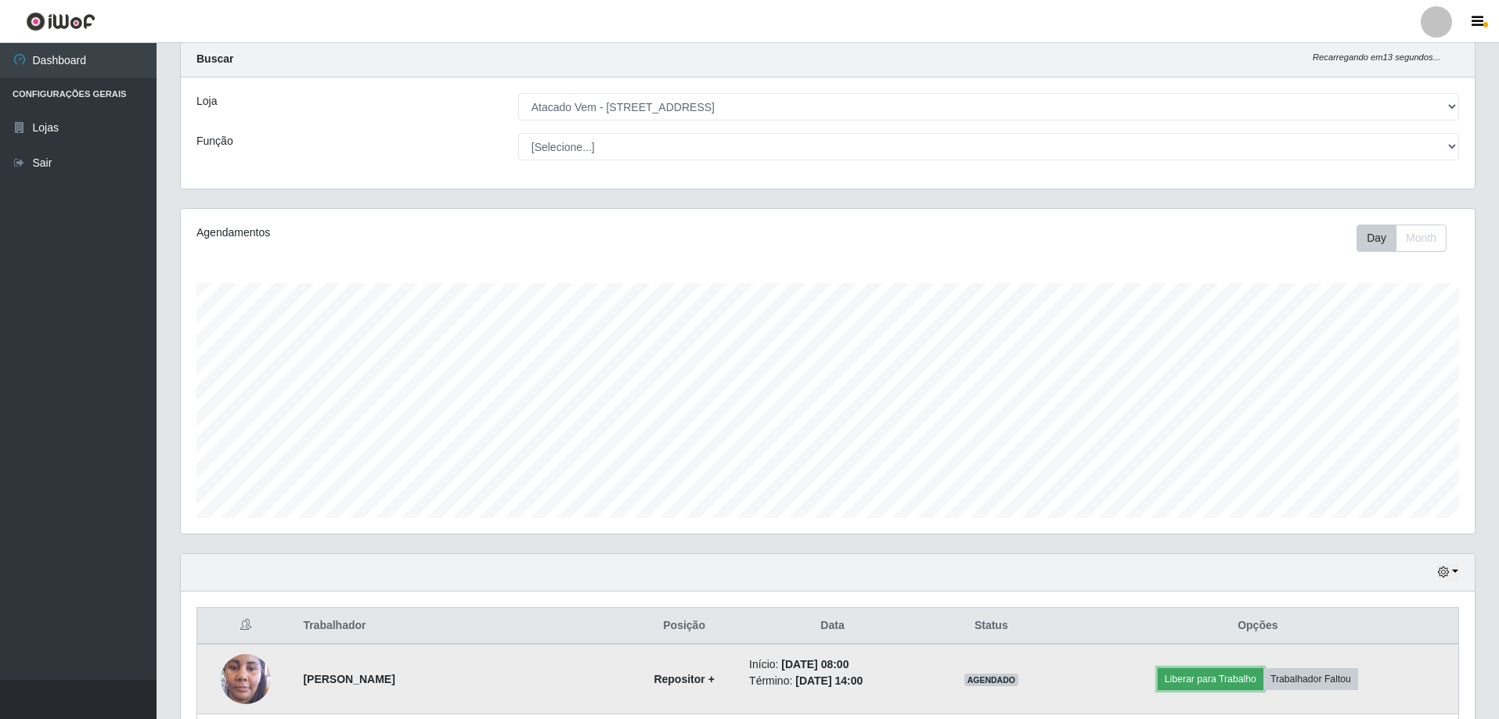
click at [1206, 682] on button "Liberar para Trabalho" at bounding box center [1211, 680] width 106 height 22
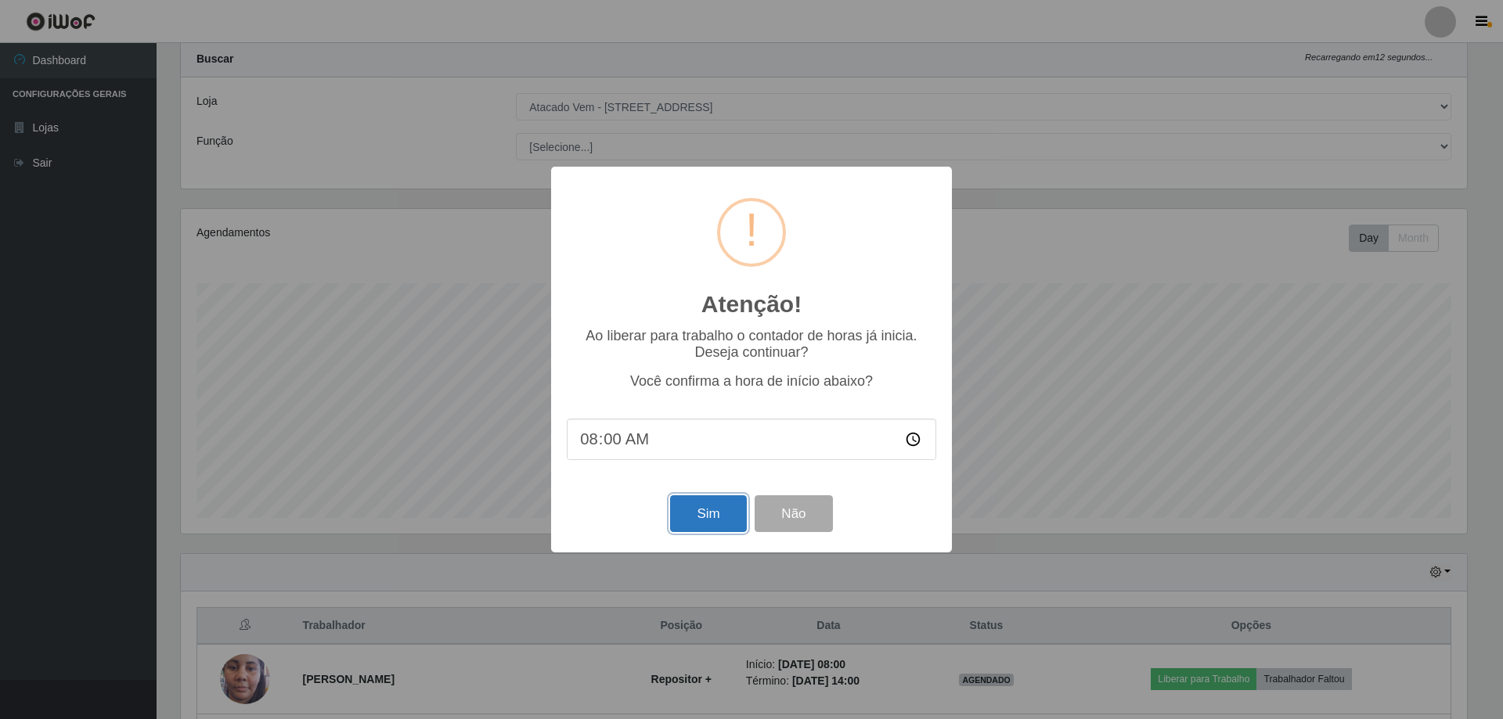
click at [709, 520] on button "Sim" at bounding box center [708, 514] width 76 height 37
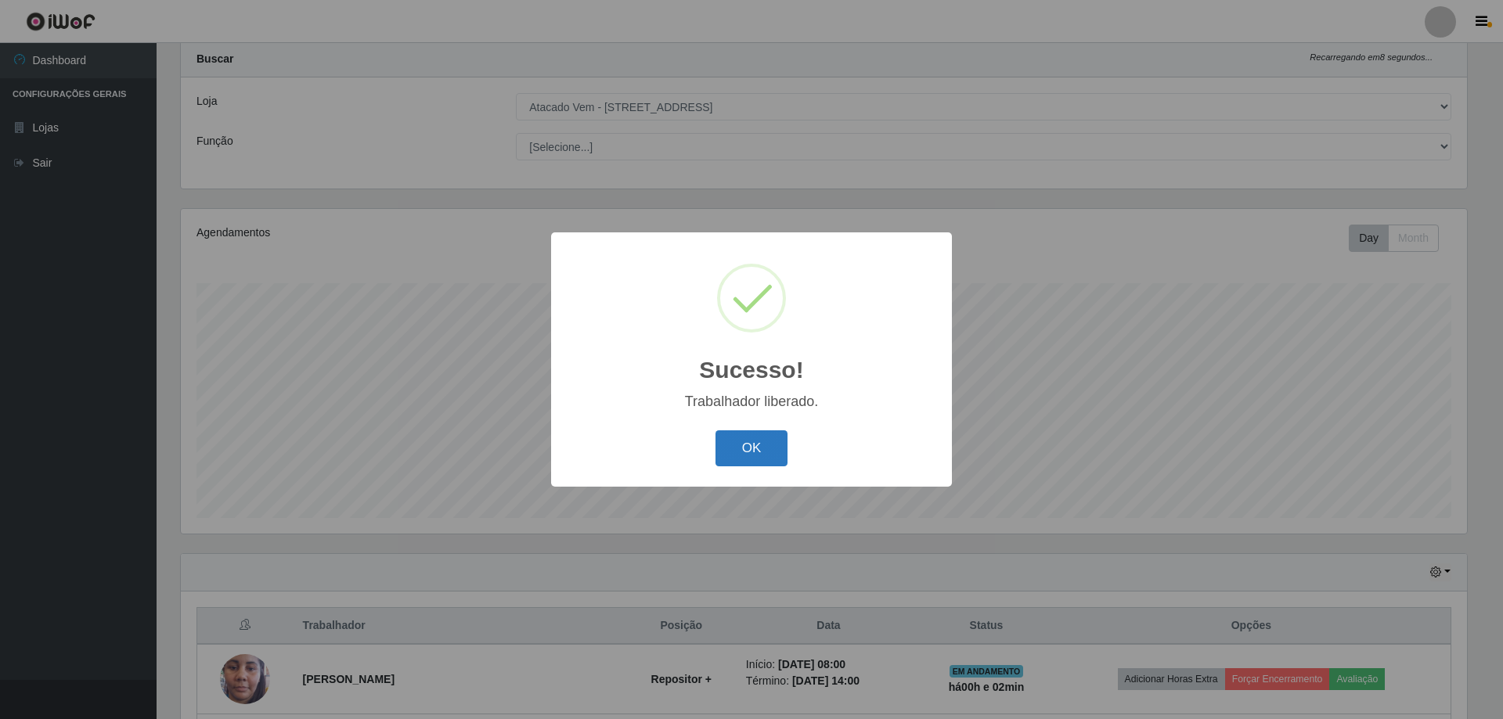
click at [751, 447] on button "OK" at bounding box center [751, 449] width 73 height 37
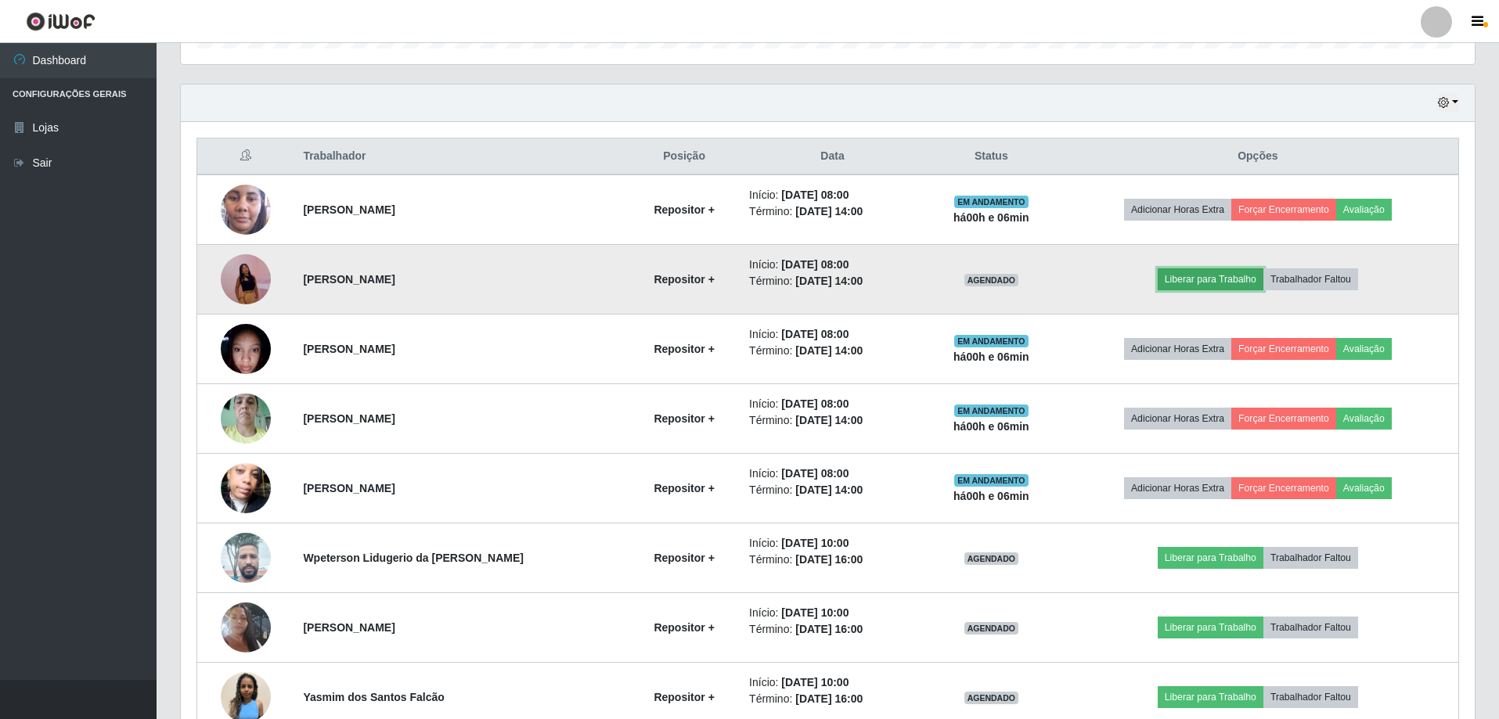
click at [1186, 279] on button "Liberar para Trabalho" at bounding box center [1211, 280] width 106 height 22
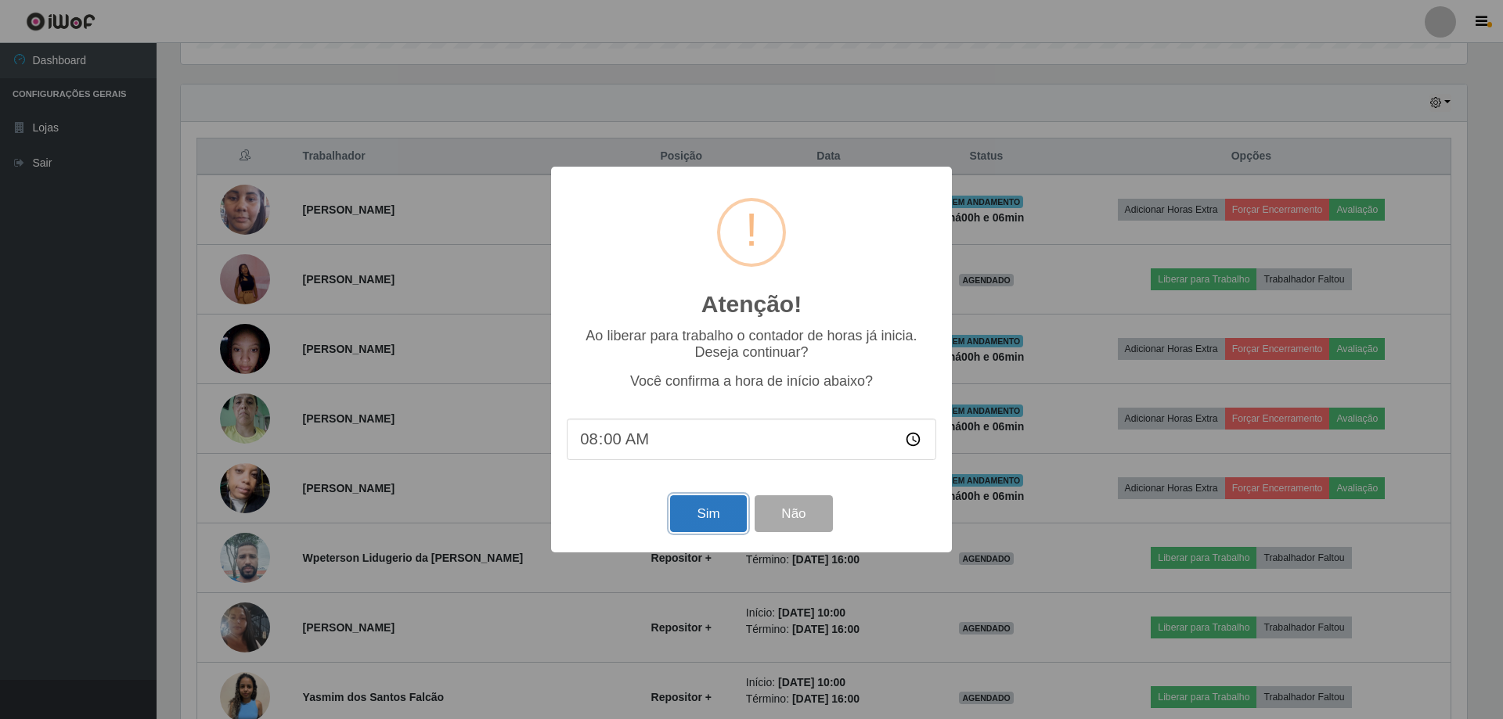
click at [719, 515] on button "Sim" at bounding box center [708, 514] width 76 height 37
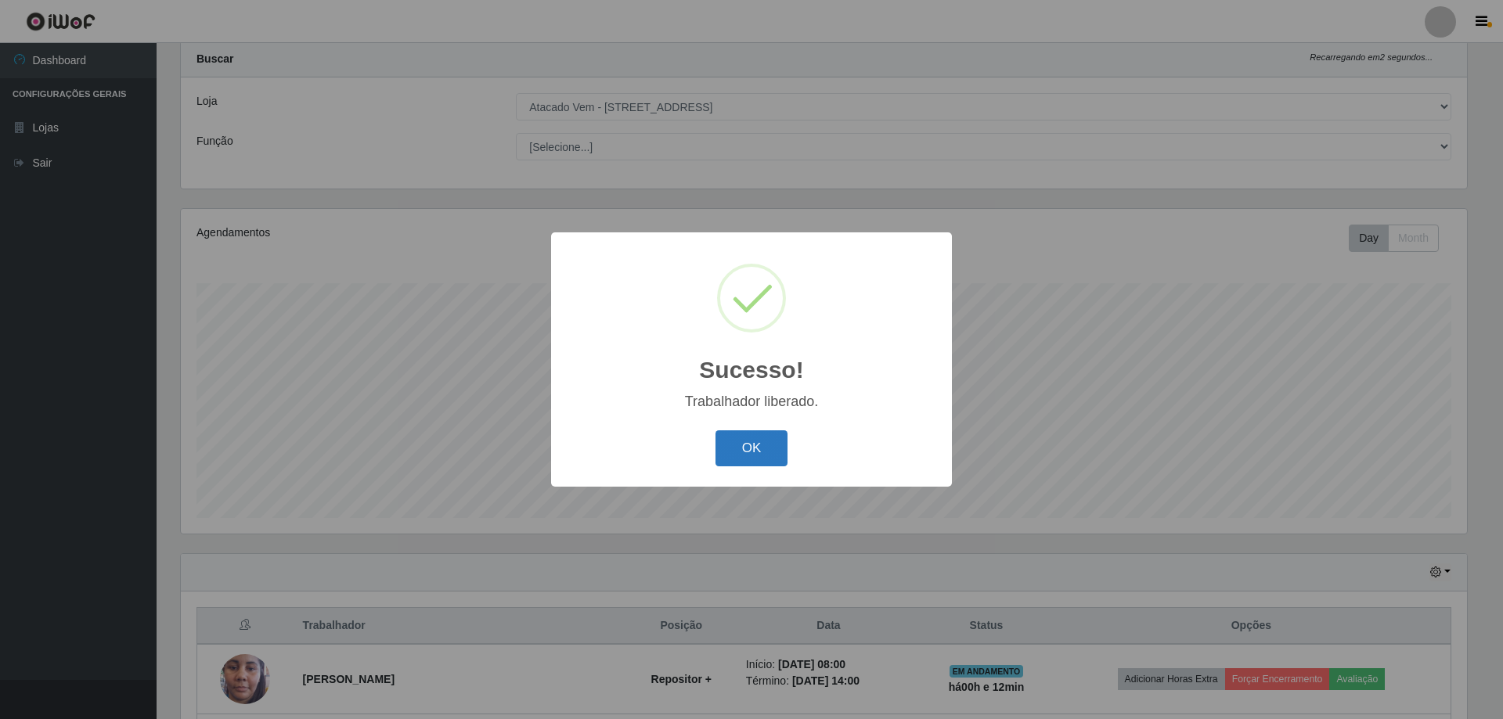
click at [762, 455] on button "OK" at bounding box center [751, 449] width 73 height 37
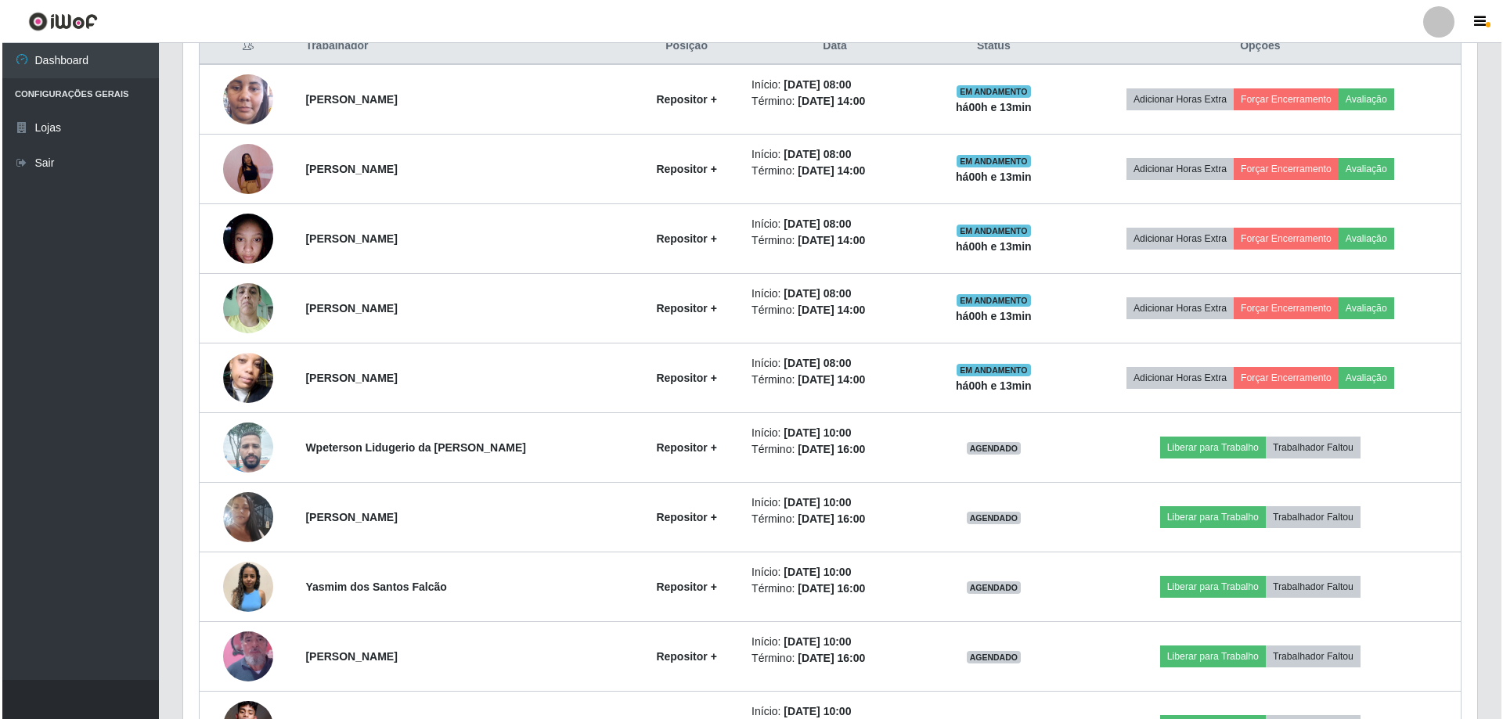
scroll to position [626, 0]
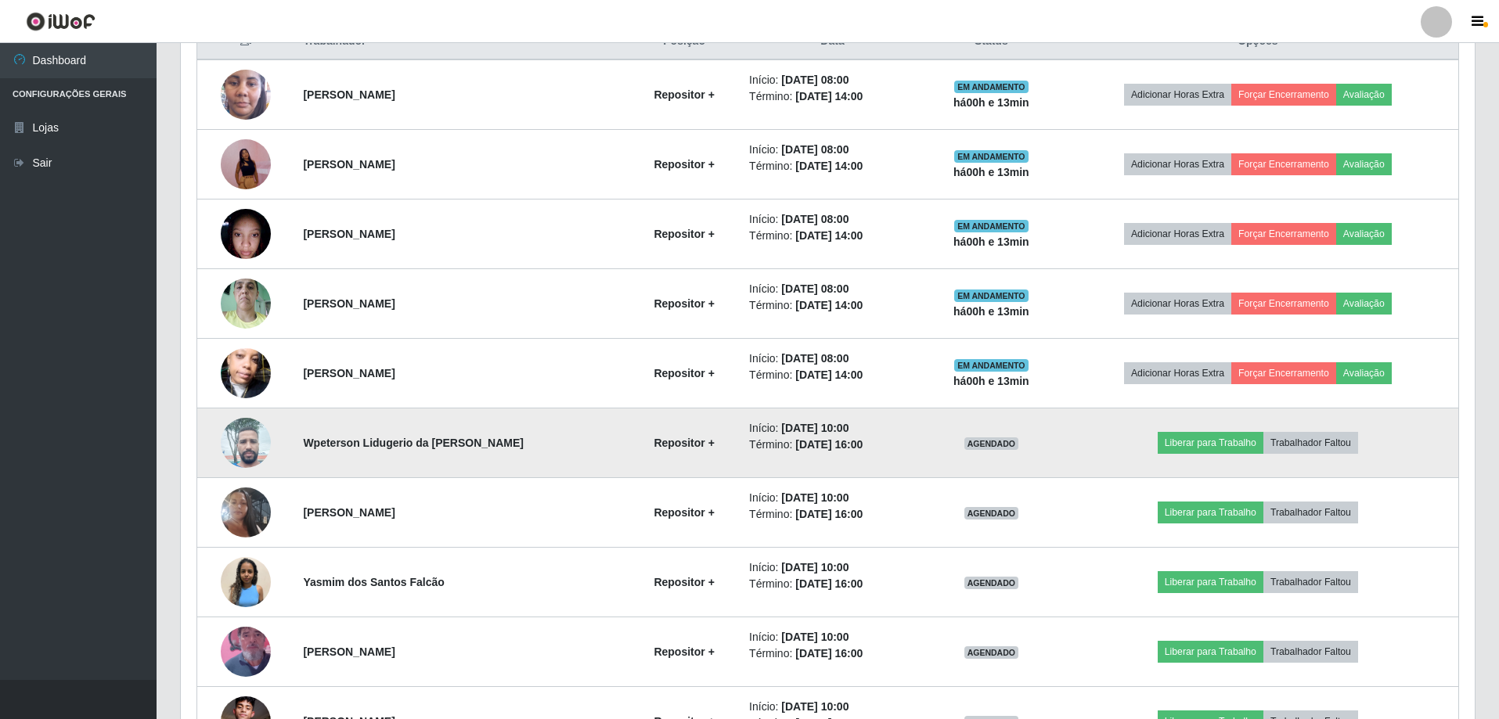
click at [251, 450] on img at bounding box center [246, 442] width 50 height 67
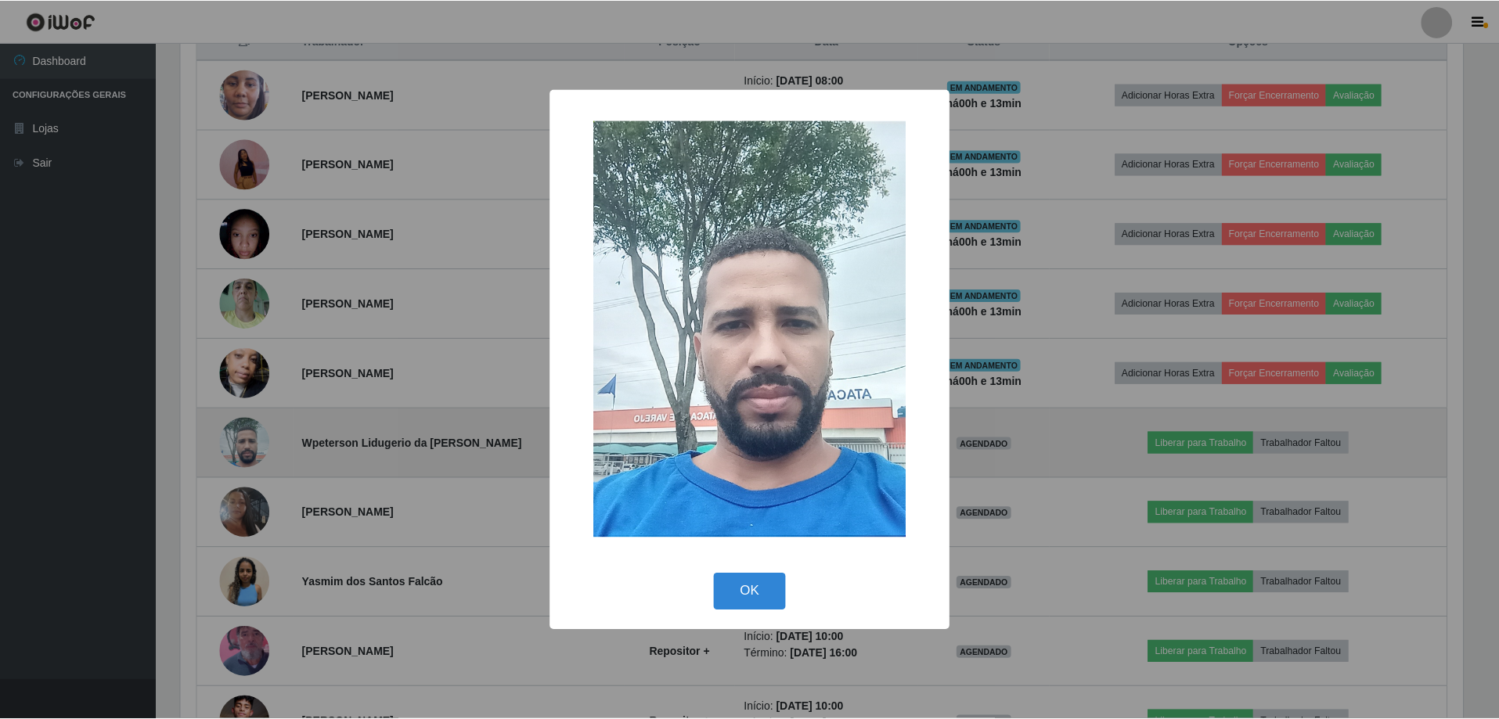
scroll to position [325, 1286]
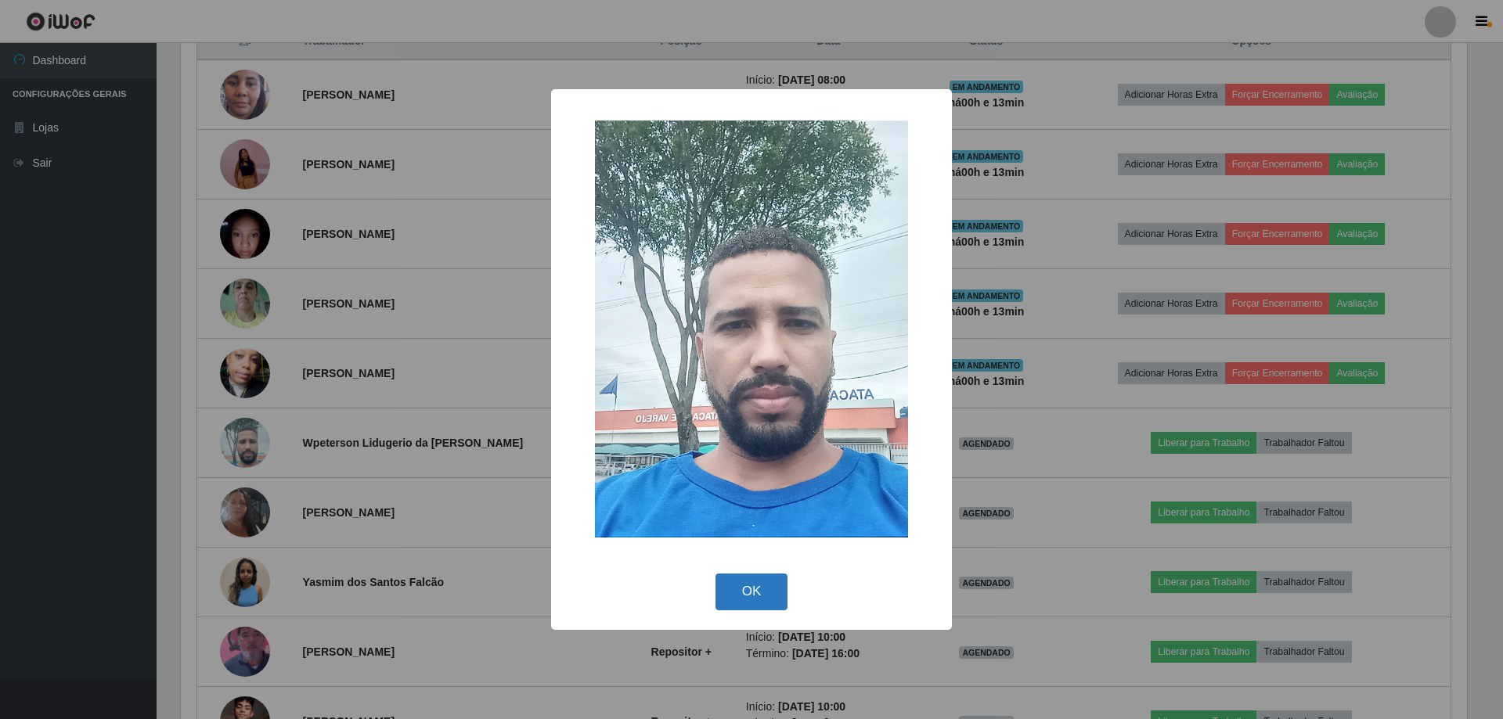
click at [748, 597] on button "OK" at bounding box center [751, 592] width 73 height 37
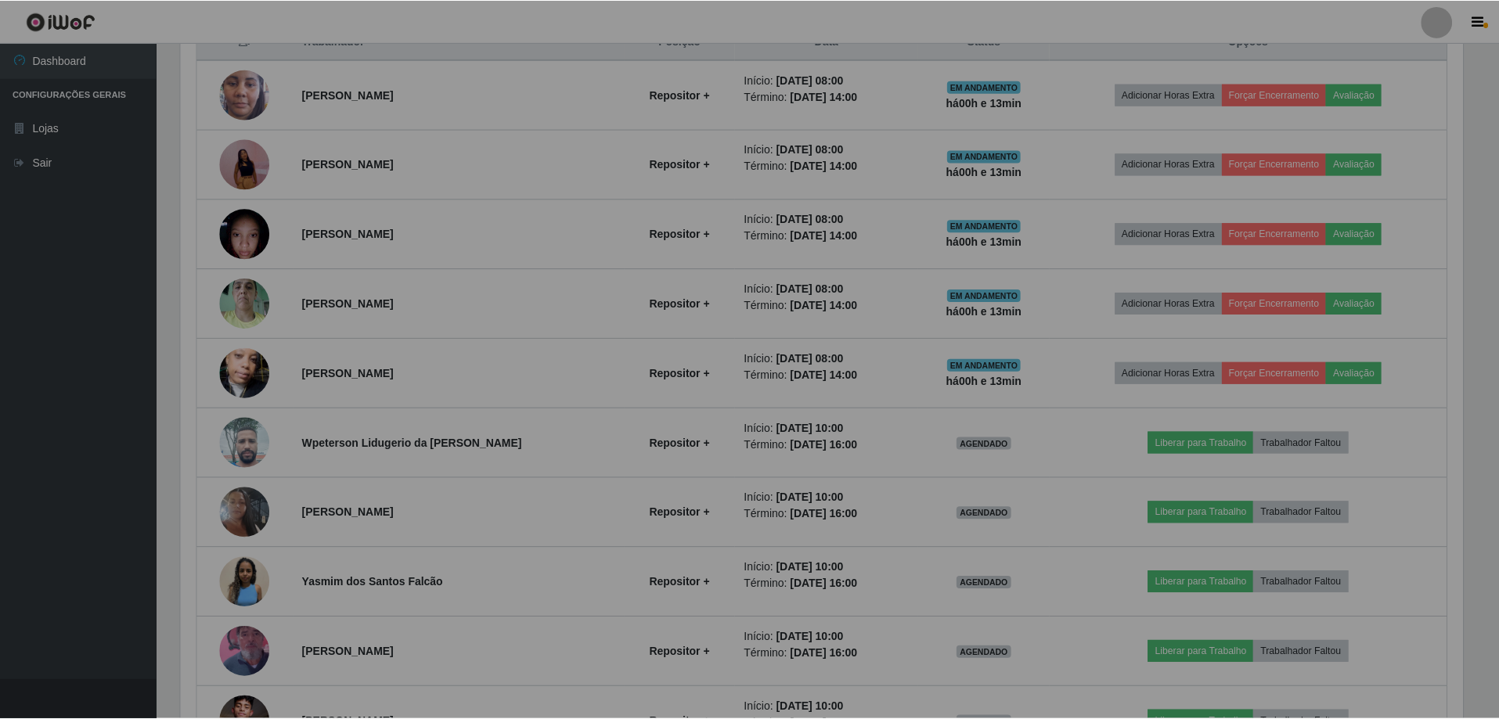
scroll to position [325, 1294]
